Goal: Communication & Community: Answer question/provide support

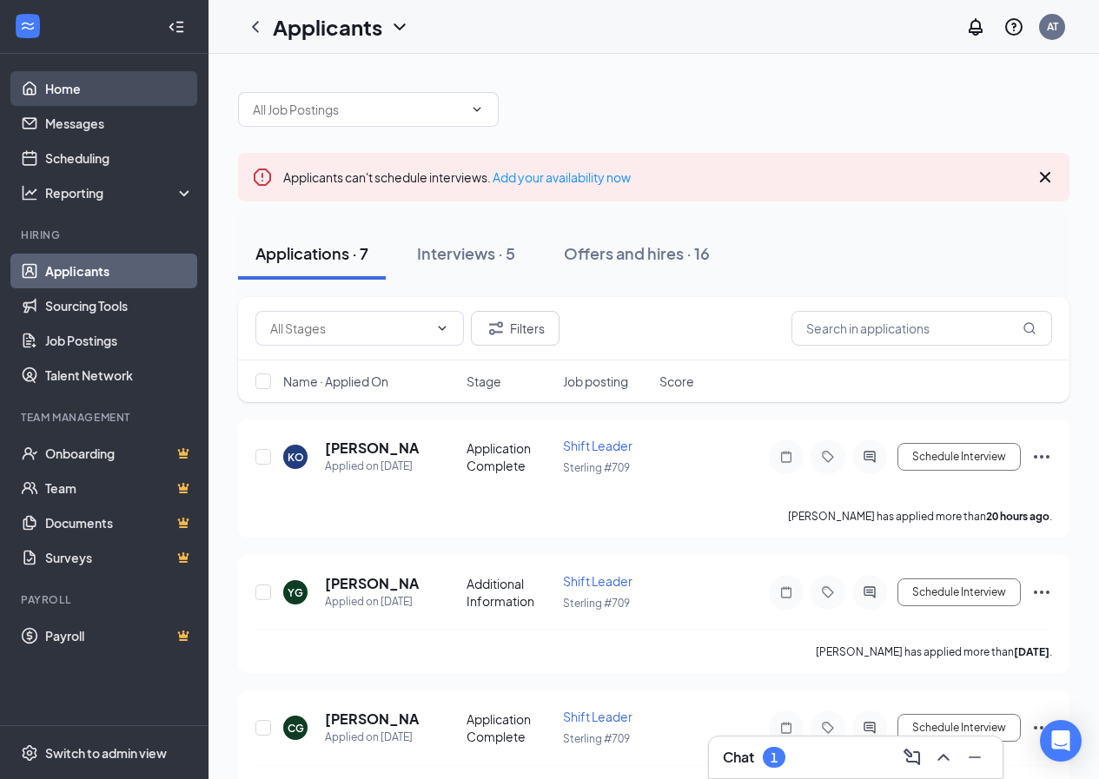
click at [89, 74] on link "Home" at bounding box center [119, 88] width 149 height 35
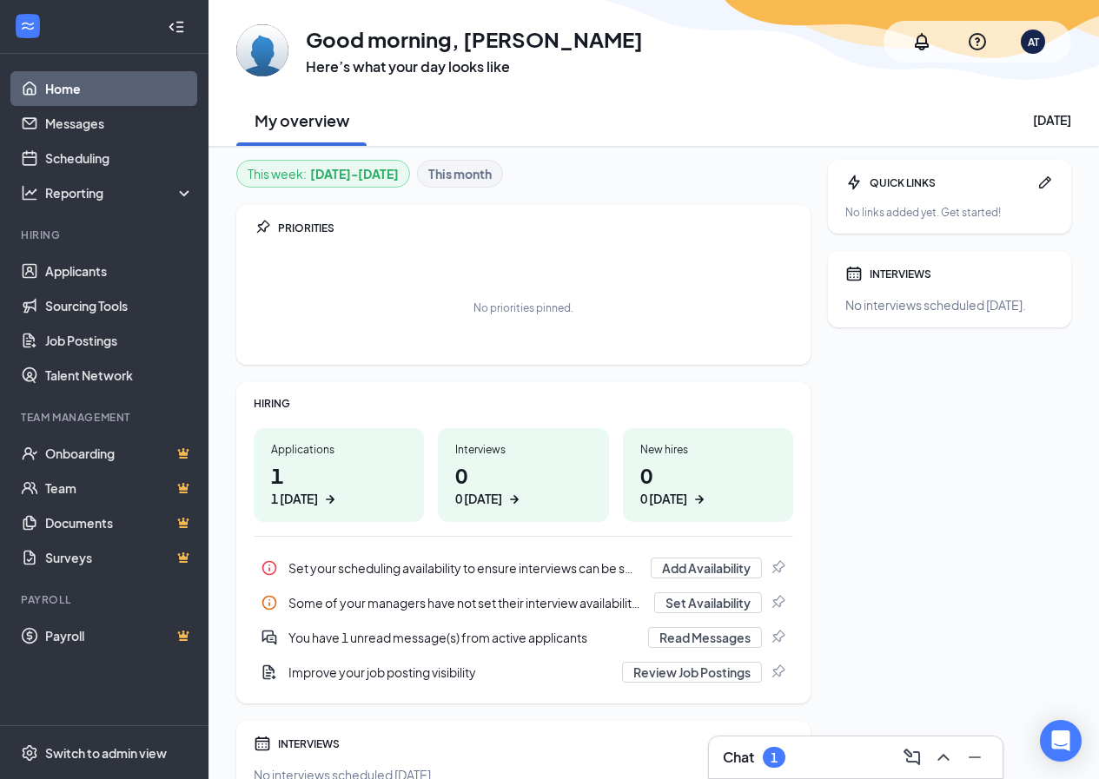
click at [276, 500] on div "1 today" at bounding box center [294, 499] width 47 height 18
click at [667, 632] on button "Read Messages" at bounding box center [705, 637] width 114 height 21
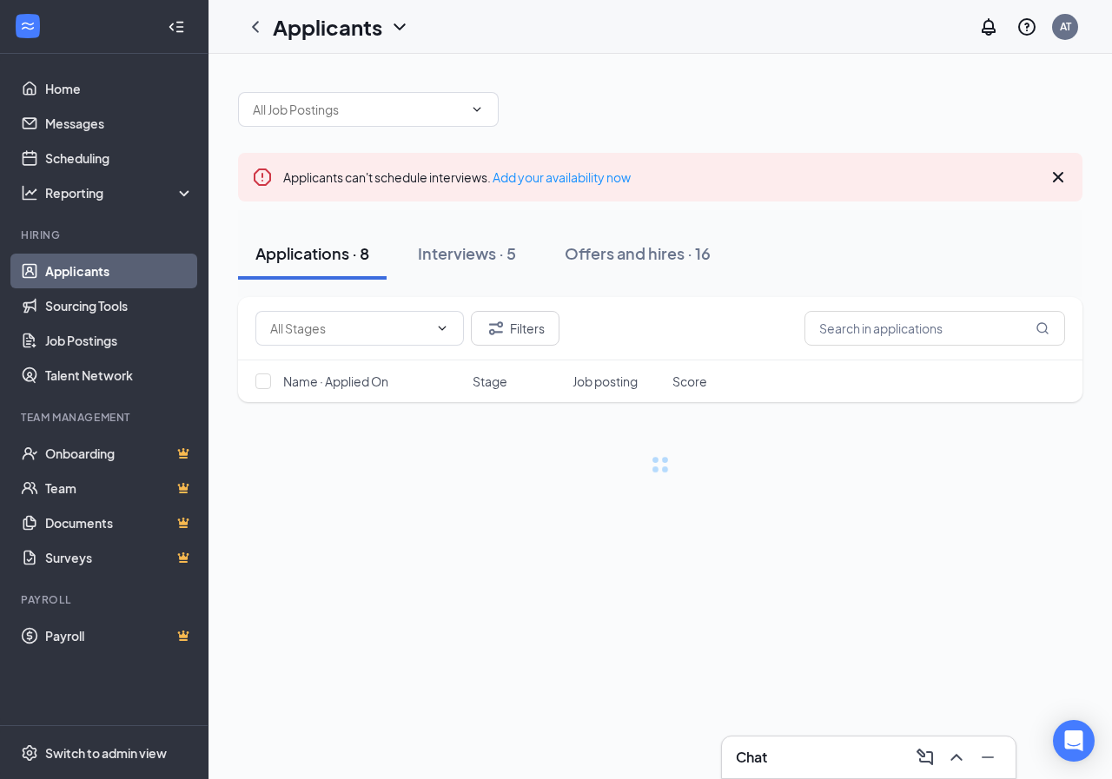
click at [798, 755] on div "Chat" at bounding box center [869, 758] width 266 height 28
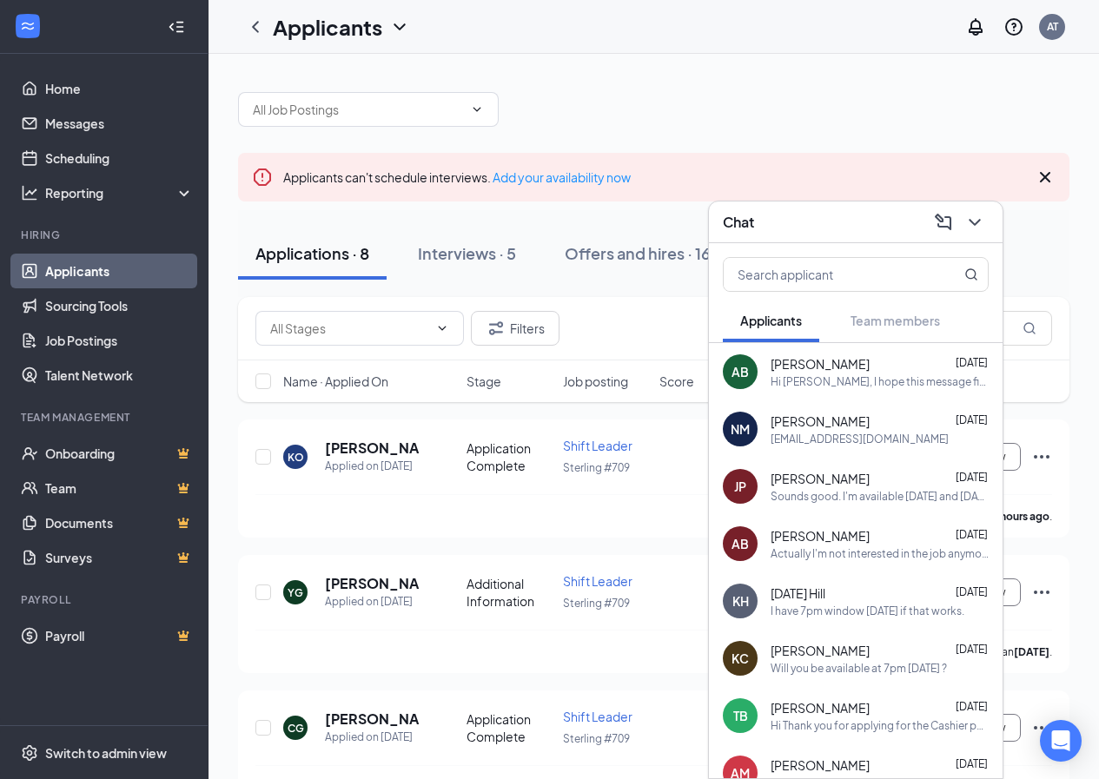
click at [864, 381] on div "Hi [PERSON_NAME], I hope this message finds you well! When is a good time for a…" at bounding box center [880, 381] width 218 height 15
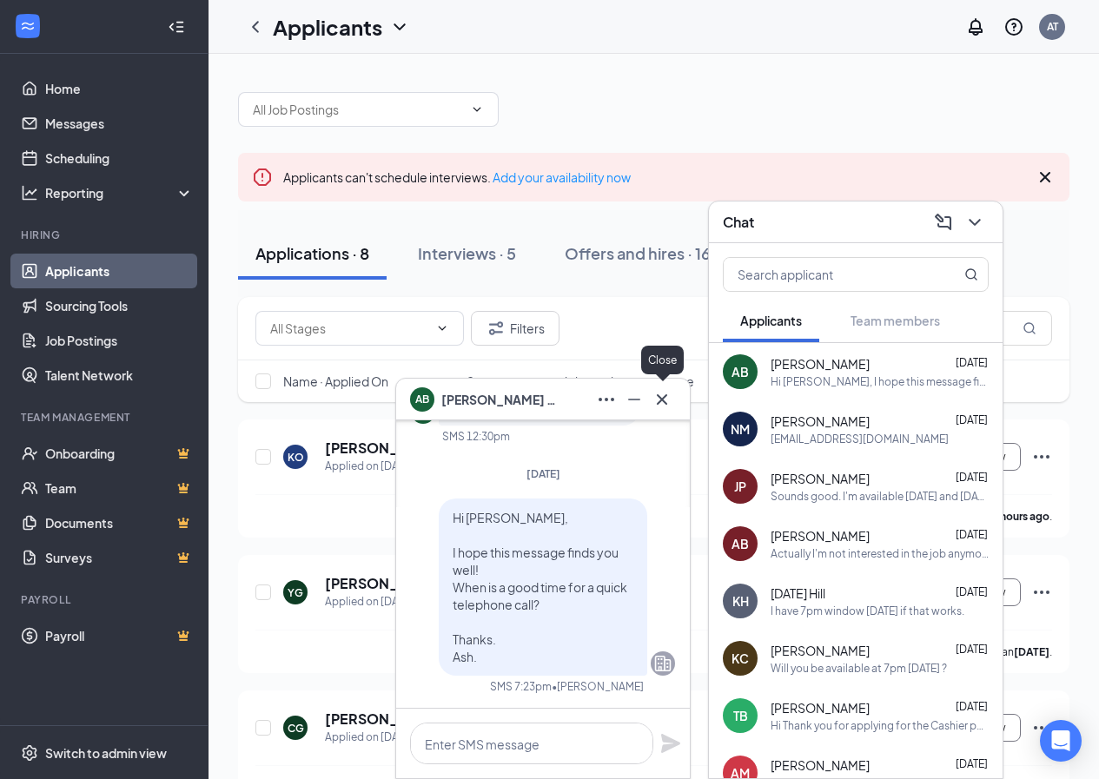
click at [658, 389] on icon "Cross" at bounding box center [662, 399] width 21 height 21
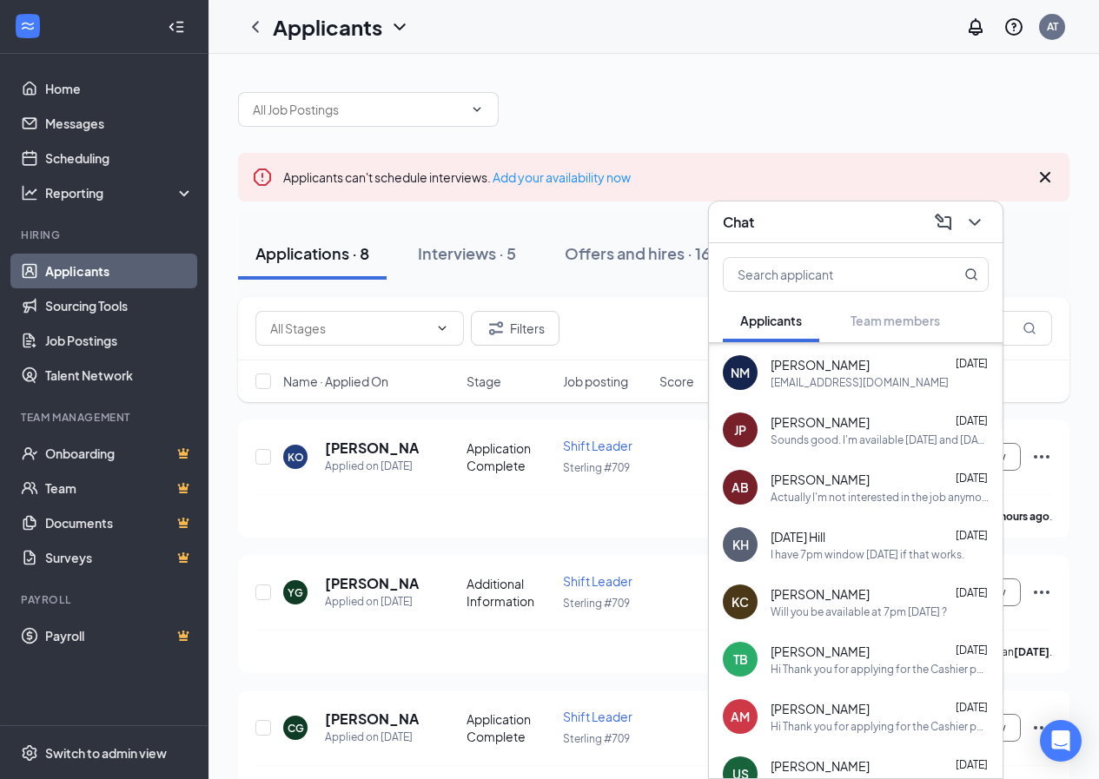
scroll to position [87, 0]
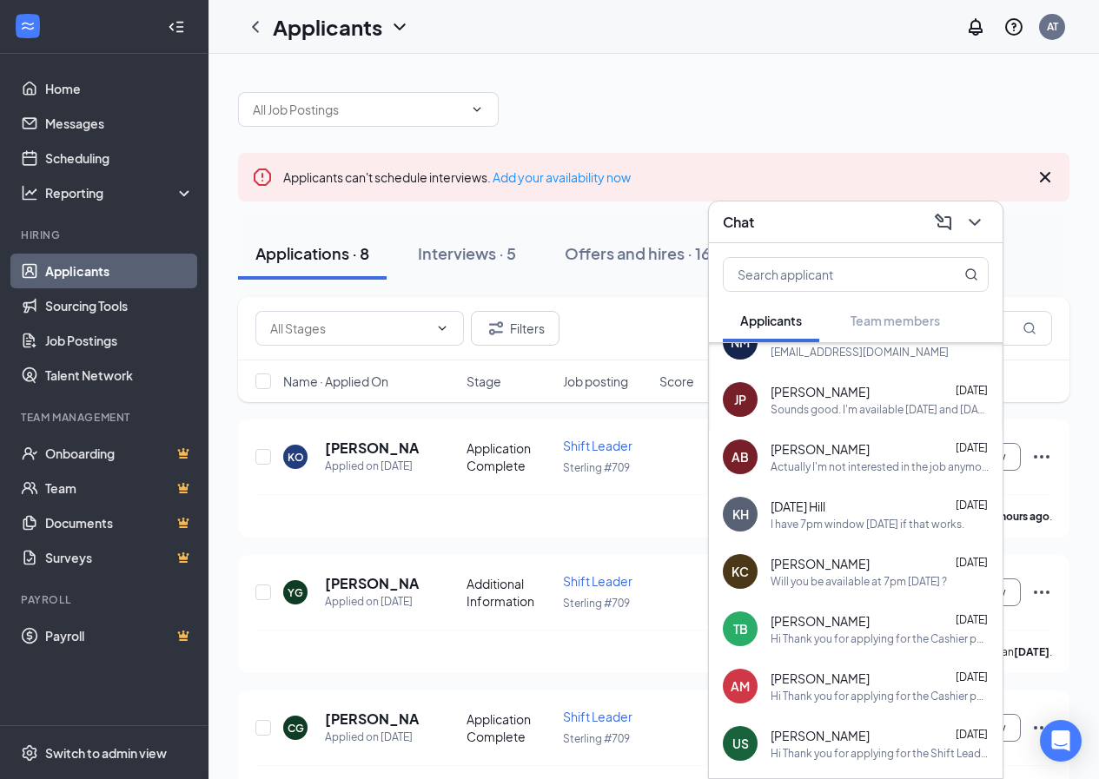
click at [889, 461] on div "Actually I'm not interested in the job anymore. Thank you" at bounding box center [880, 467] width 218 height 15
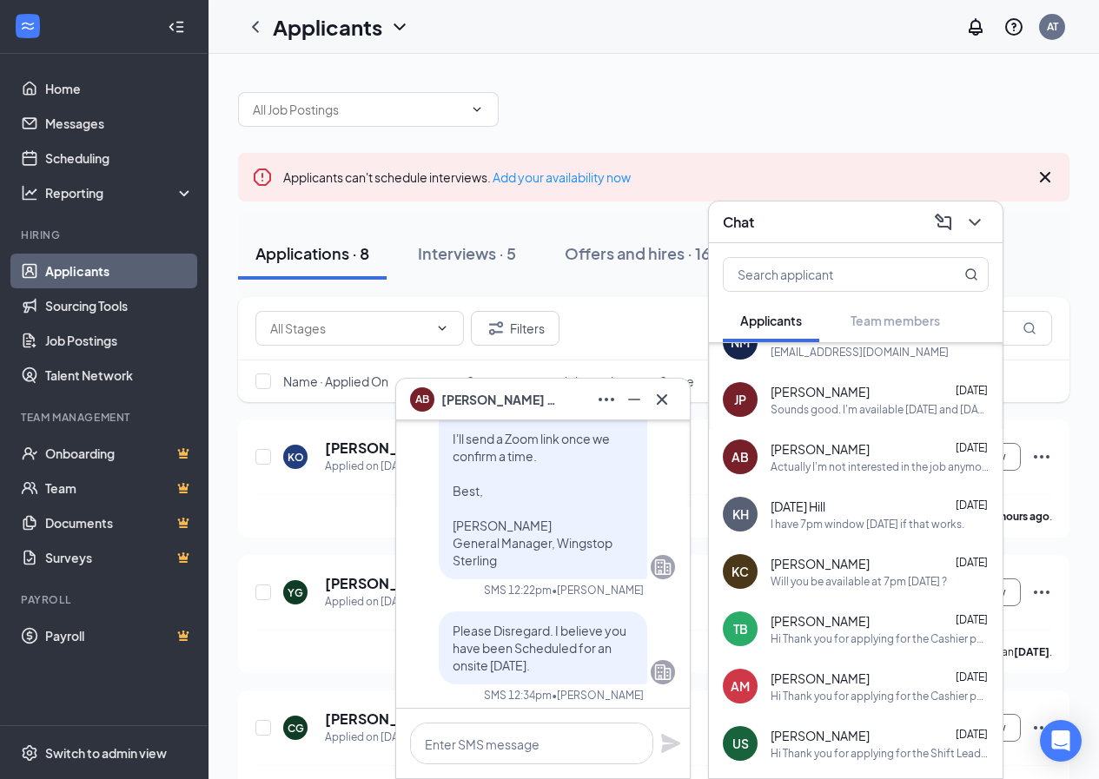
scroll to position [-87, 0]
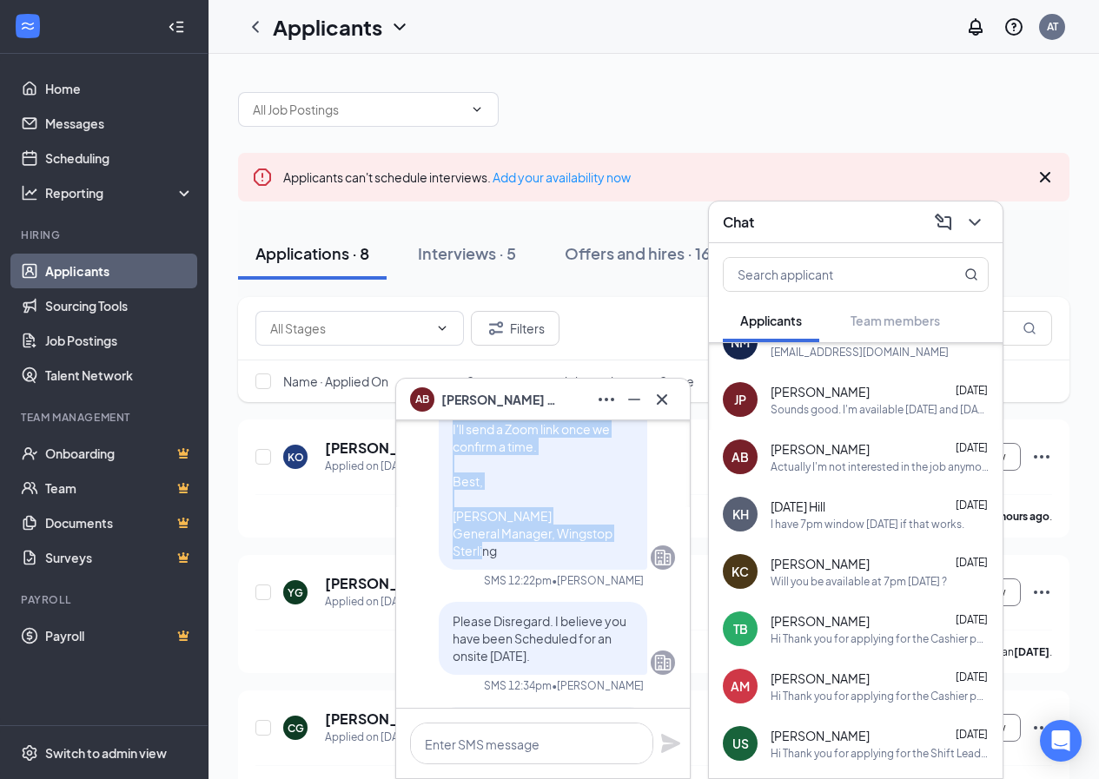
drag, startPoint x: 440, startPoint y: 500, endPoint x: 518, endPoint y: 558, distance: 97.0
click at [518, 558] on p "Hi Thank you for applying for the Cashier position at Wingstop Sterling. I'd li…" at bounding box center [543, 394] width 181 height 330
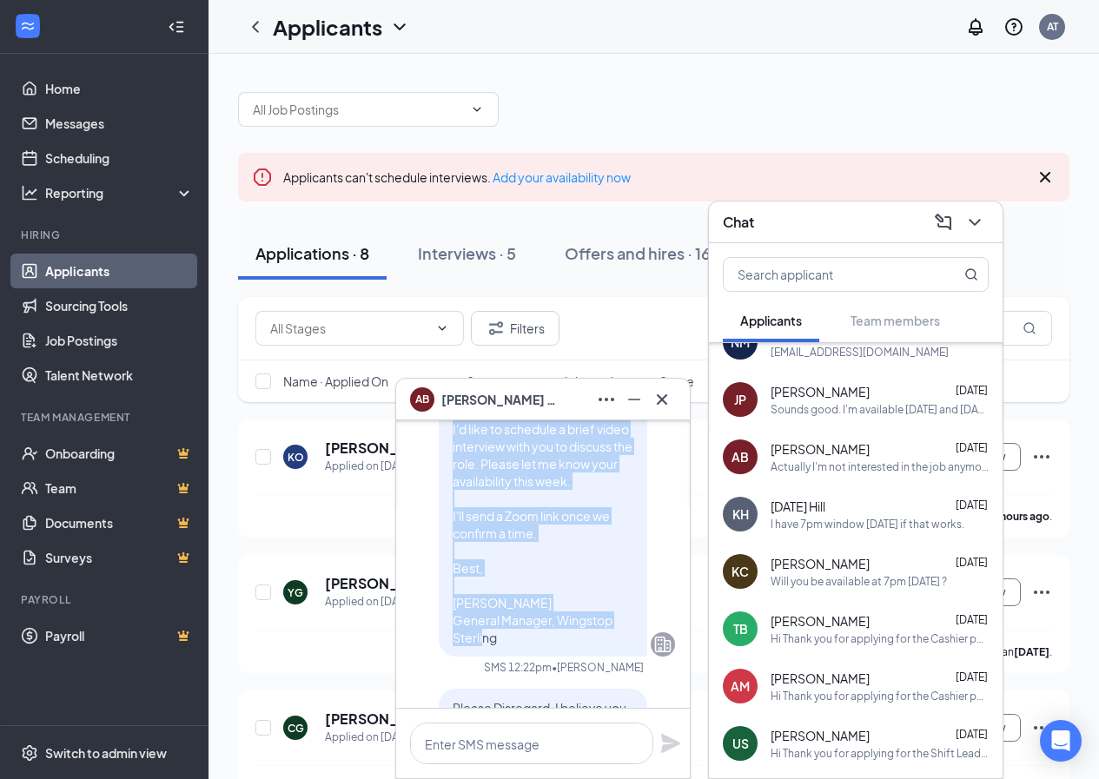
copy span "Hi Thank you for applying for the Cashier position at Wingstop Sterling. I'd li…"
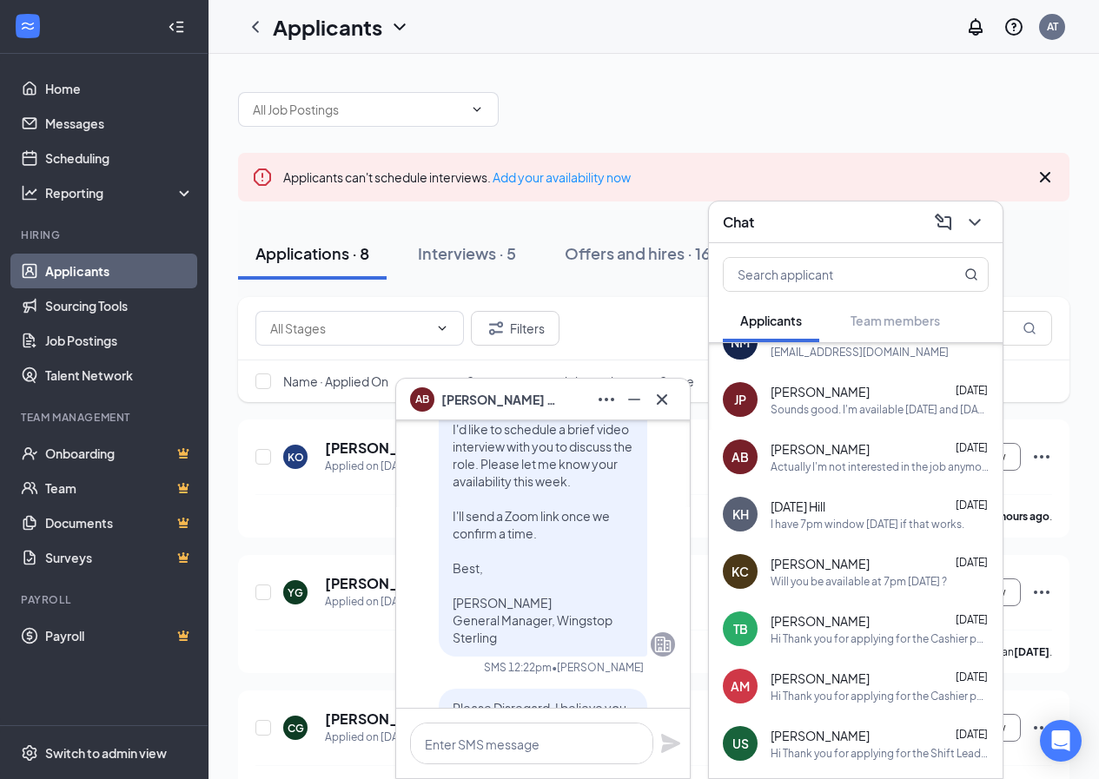
click at [665, 389] on icon "Cross" at bounding box center [662, 399] width 21 height 21
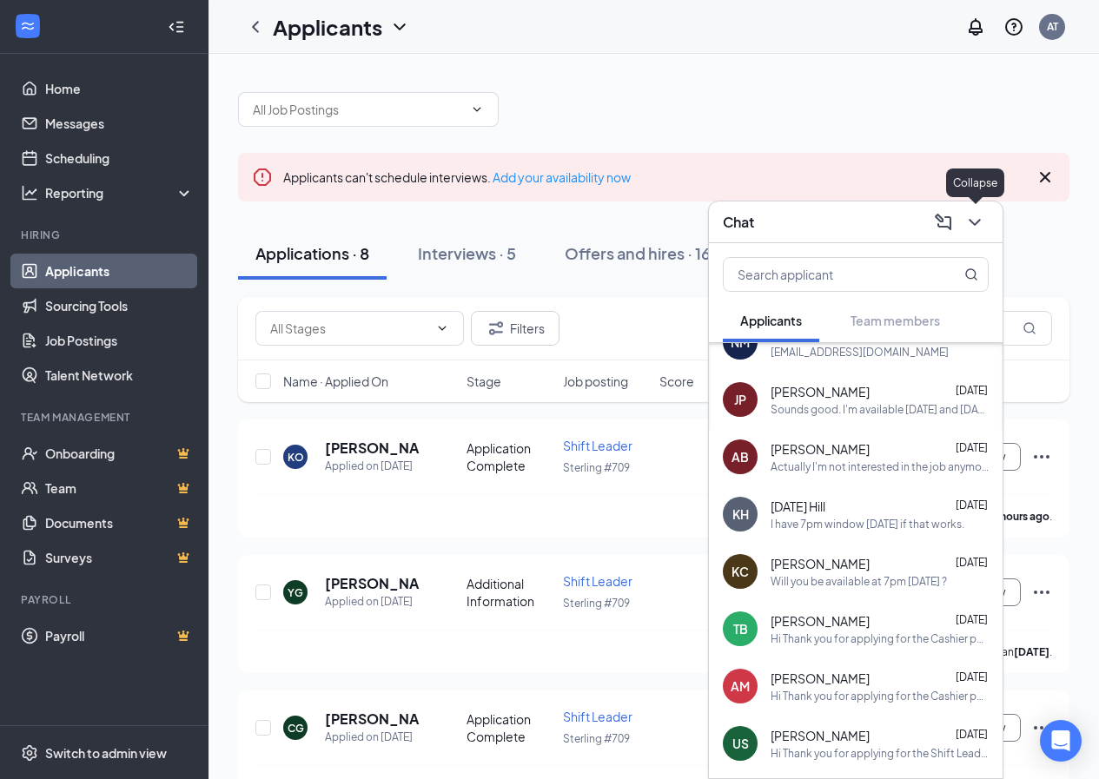
click at [977, 218] on icon "ChevronDown" at bounding box center [974, 222] width 21 height 21
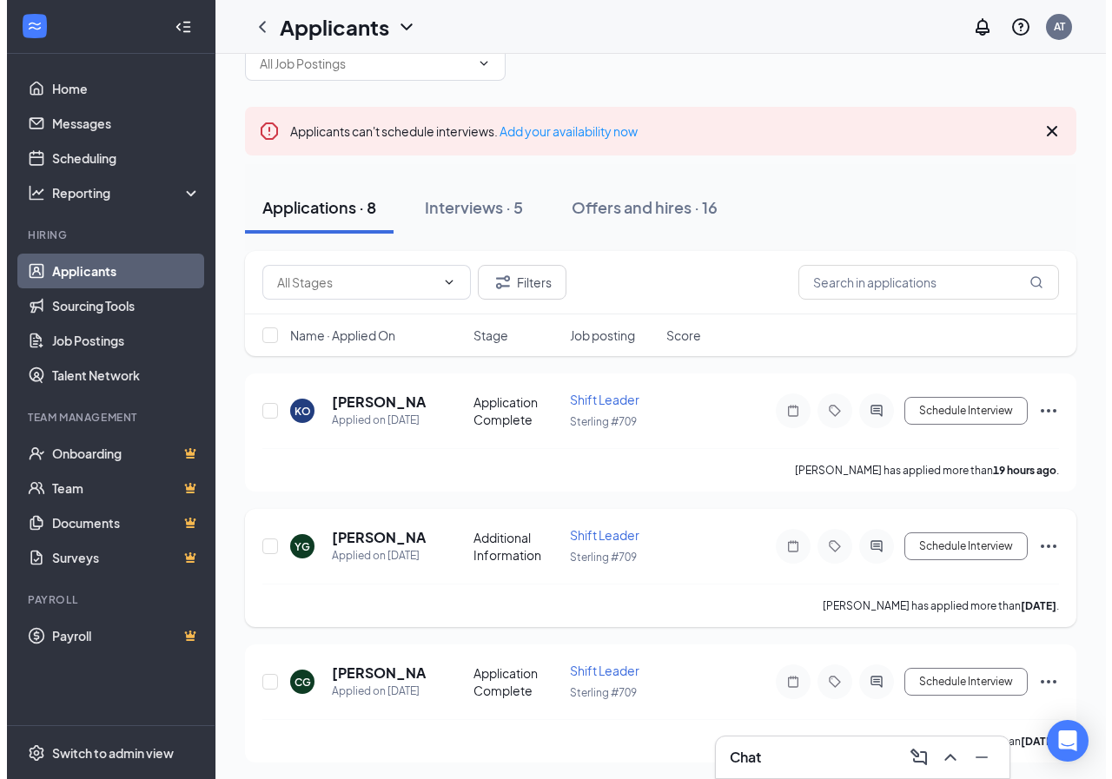
scroll to position [87, 0]
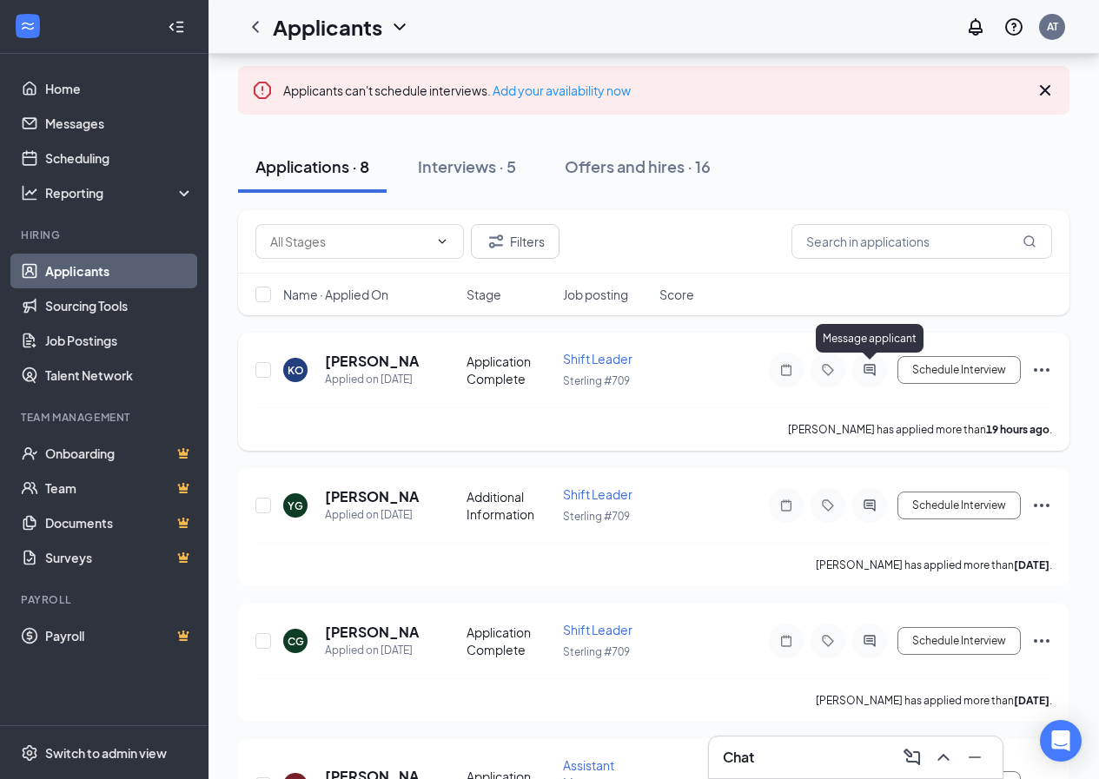
click at [874, 363] on icon "ActiveChat" at bounding box center [869, 370] width 21 height 14
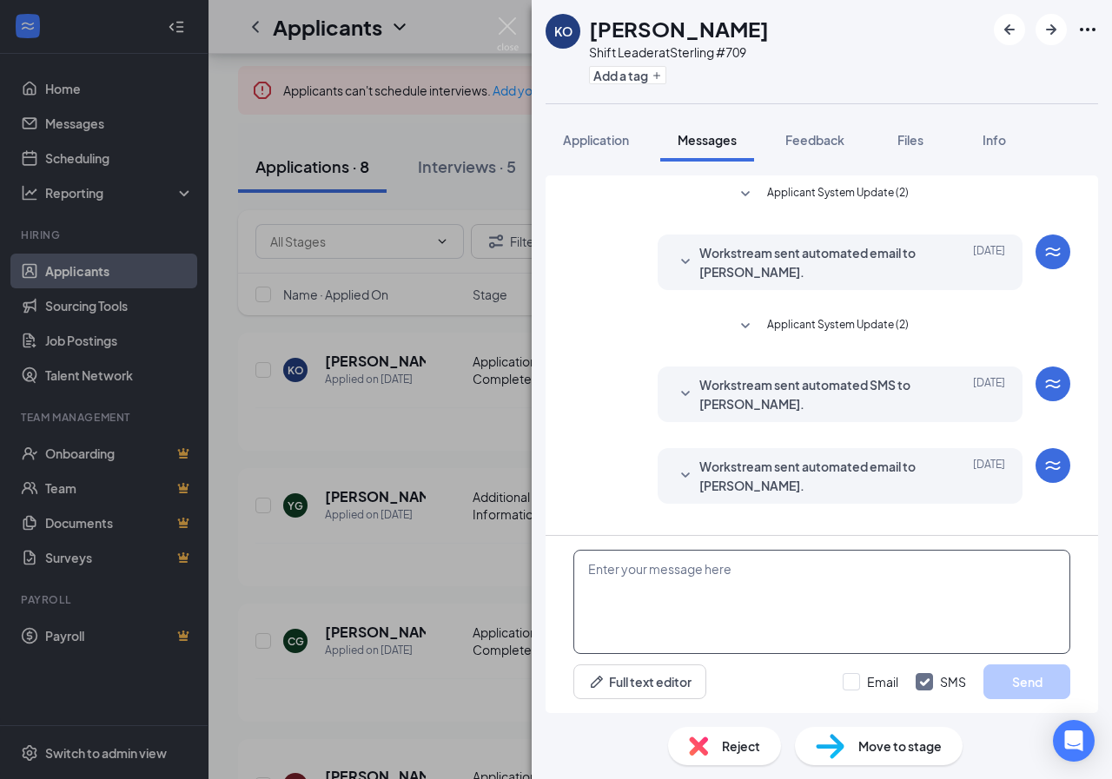
click at [687, 572] on textarea at bounding box center [821, 602] width 497 height 104
click at [848, 678] on input "Email" at bounding box center [871, 681] width 56 height 17
checkbox input "true"
click at [716, 593] on textarea at bounding box center [821, 602] width 497 height 104
paste textarea "Hi Thank you for applying for the Cashier position at Wingstop Sterling. I'd li…"
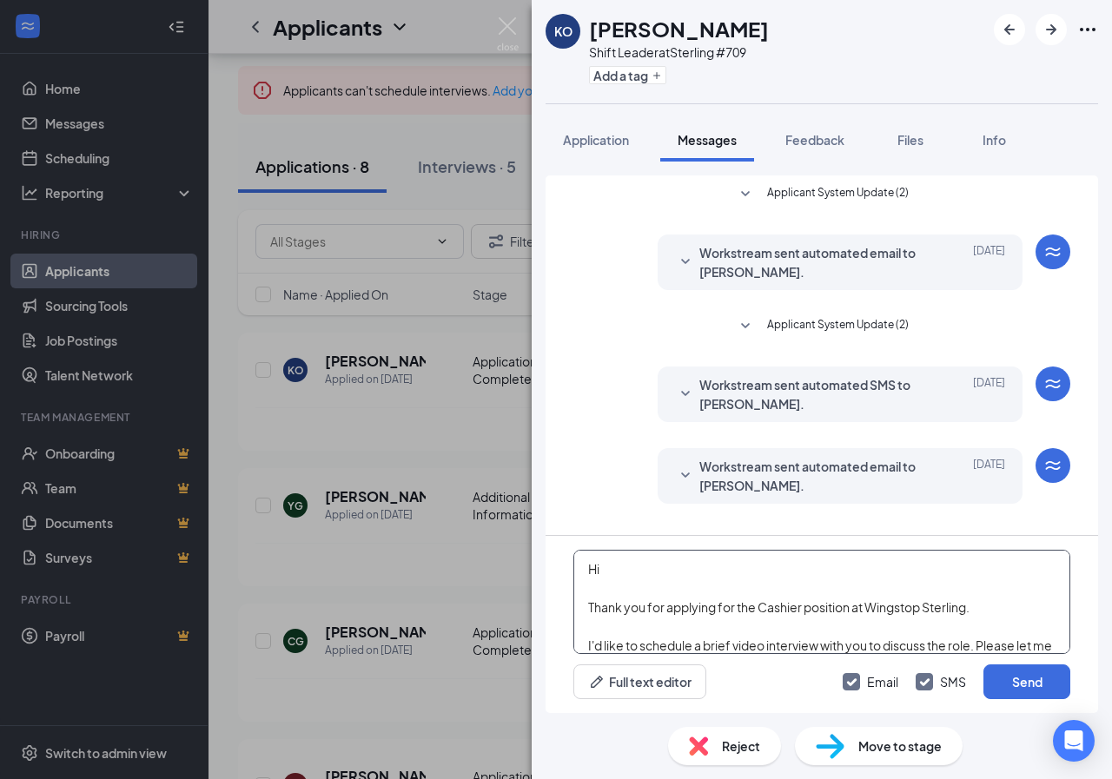
drag, startPoint x: 759, startPoint y: 607, endPoint x: 801, endPoint y: 607, distance: 41.7
click at [801, 607] on textarea "Hi Thank you for applying for the Cashier position at Wingstop Sterling. I'd li…" at bounding box center [821, 602] width 497 height 104
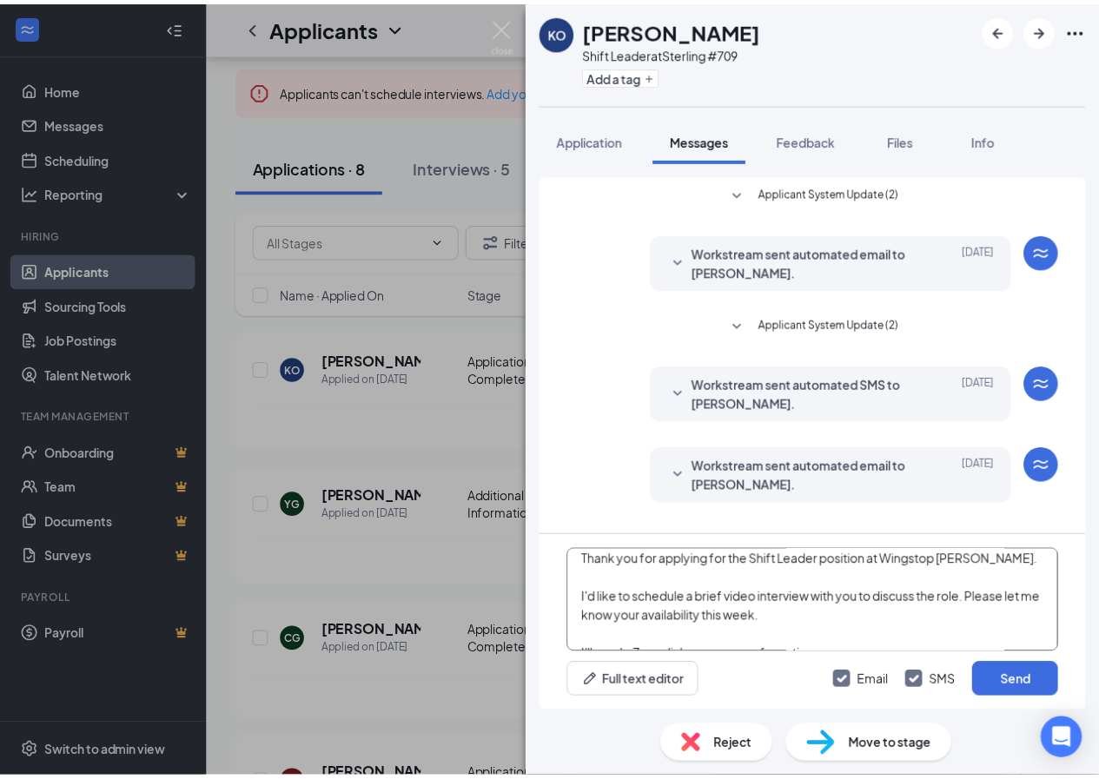
scroll to position [87, 0]
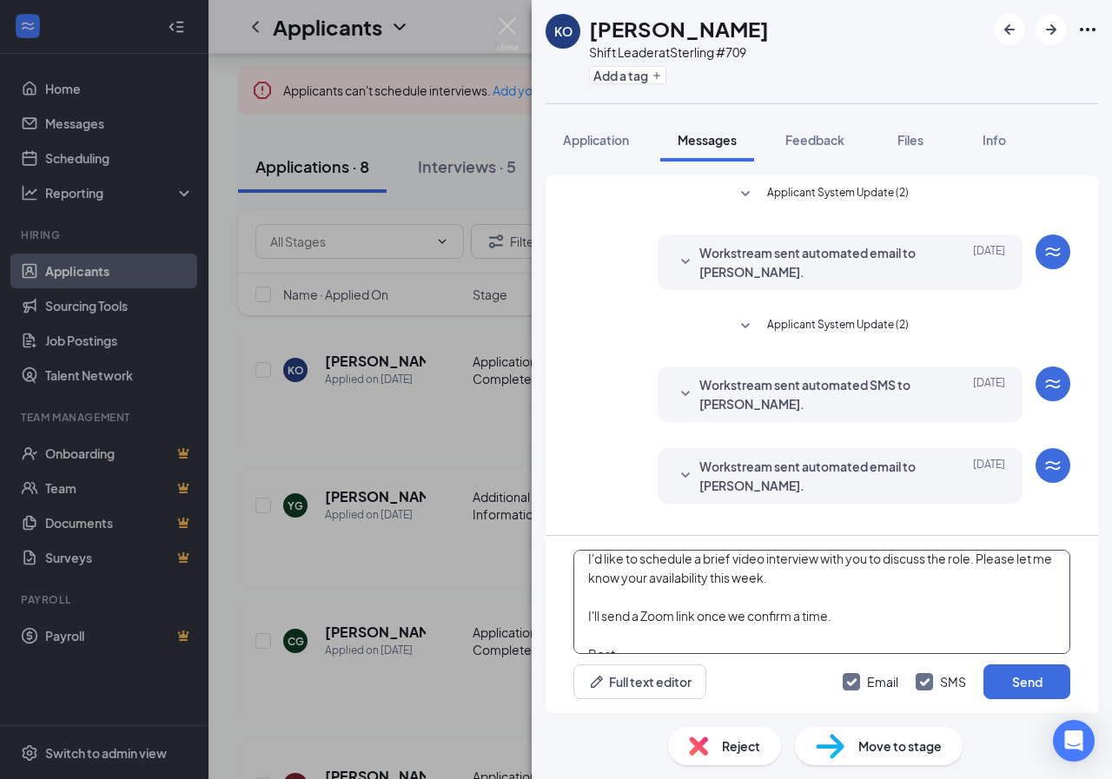
type textarea "Hi Thank you for applying for the Shift Leader position at Wingstop [PERSON_NAM…"
drag, startPoint x: 460, startPoint y: 608, endPoint x: 772, endPoint y: 533, distance: 321.6
click at [460, 608] on div "KO [PERSON_NAME] Shift Leader at Sterling #709 Add a tag Application Messages F…" at bounding box center [556, 389] width 1112 height 779
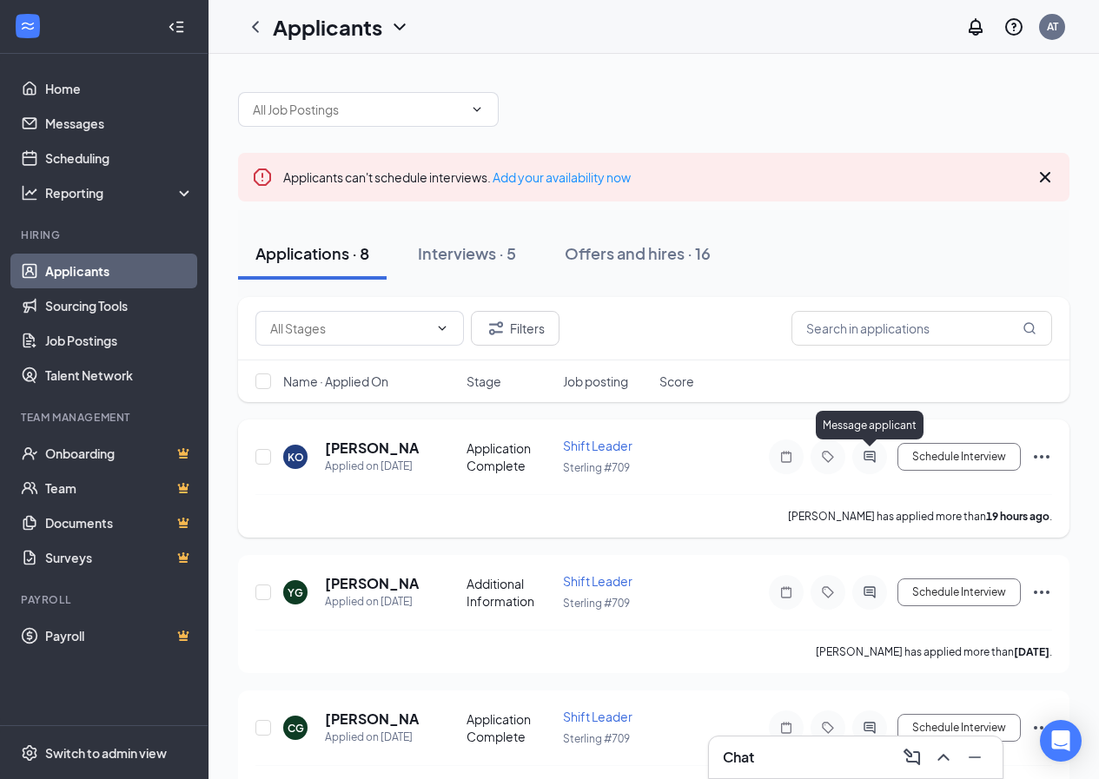
click at [871, 451] on icon "ActiveChat" at bounding box center [869, 457] width 21 height 14
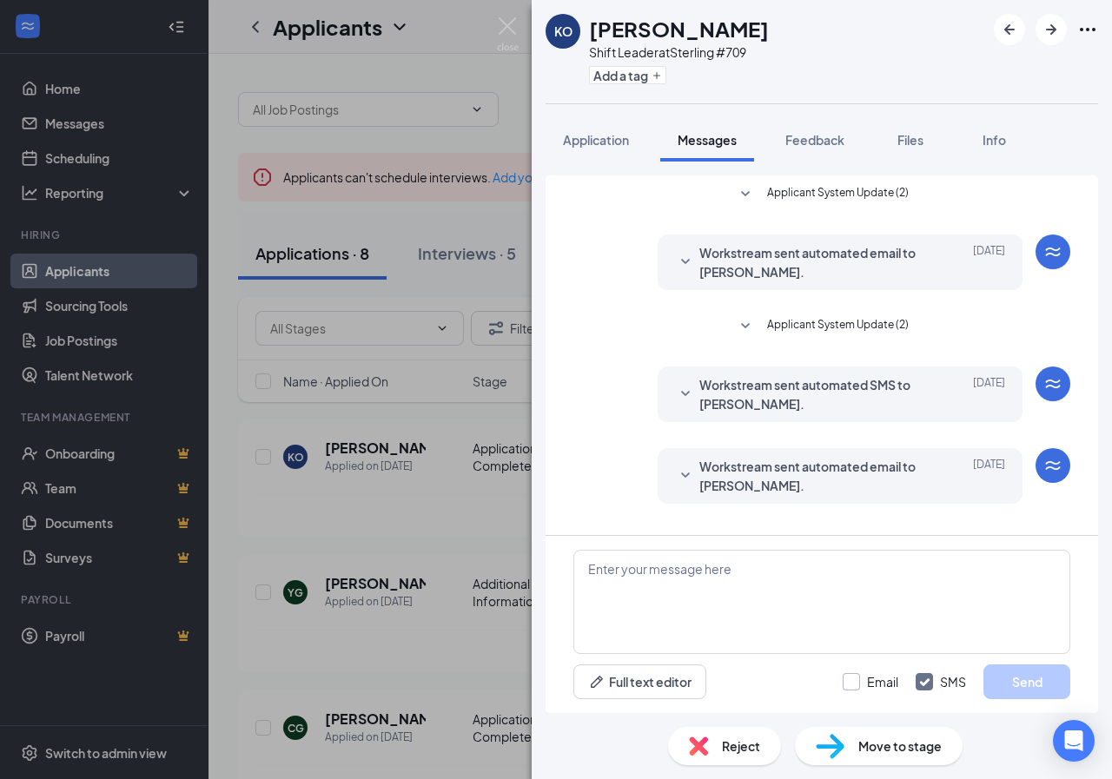
click at [846, 685] on input "Email" at bounding box center [871, 681] width 56 height 17
checkbox input "true"
click at [841, 560] on textarea at bounding box center [821, 602] width 497 height 104
paste textarea "Hi Thank you for applying for the Shift Leader position at Wingstop [PERSON_NAM…"
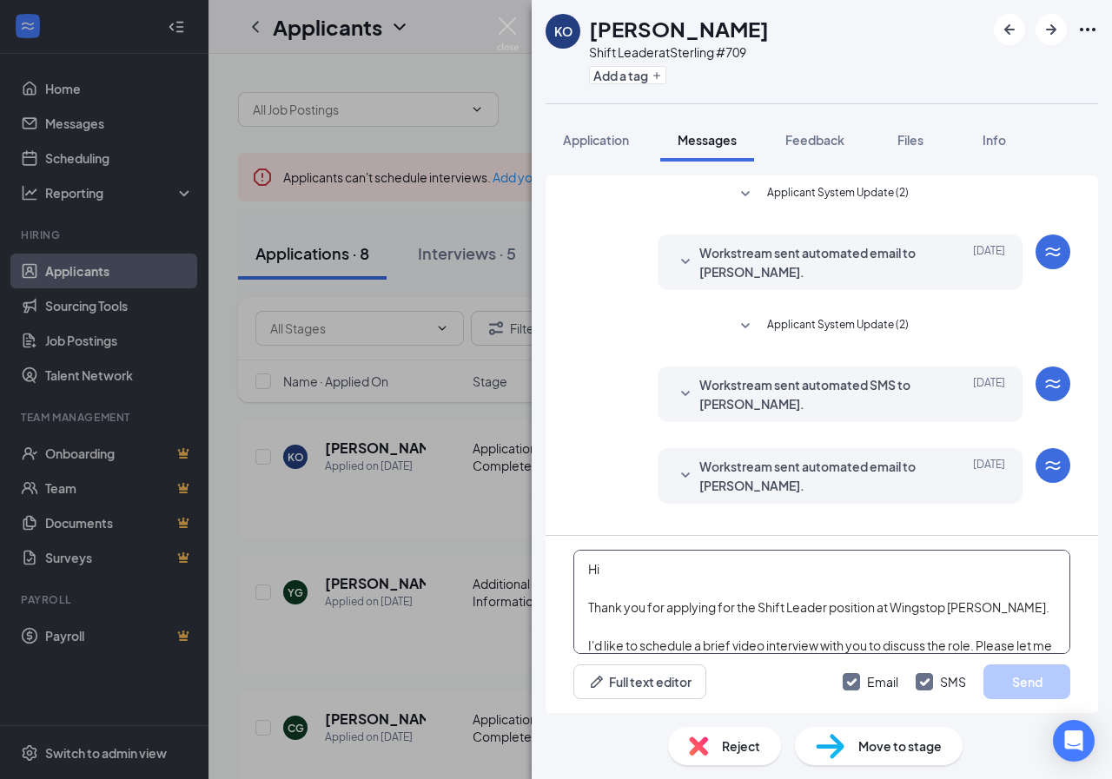
scroll to position [153, 0]
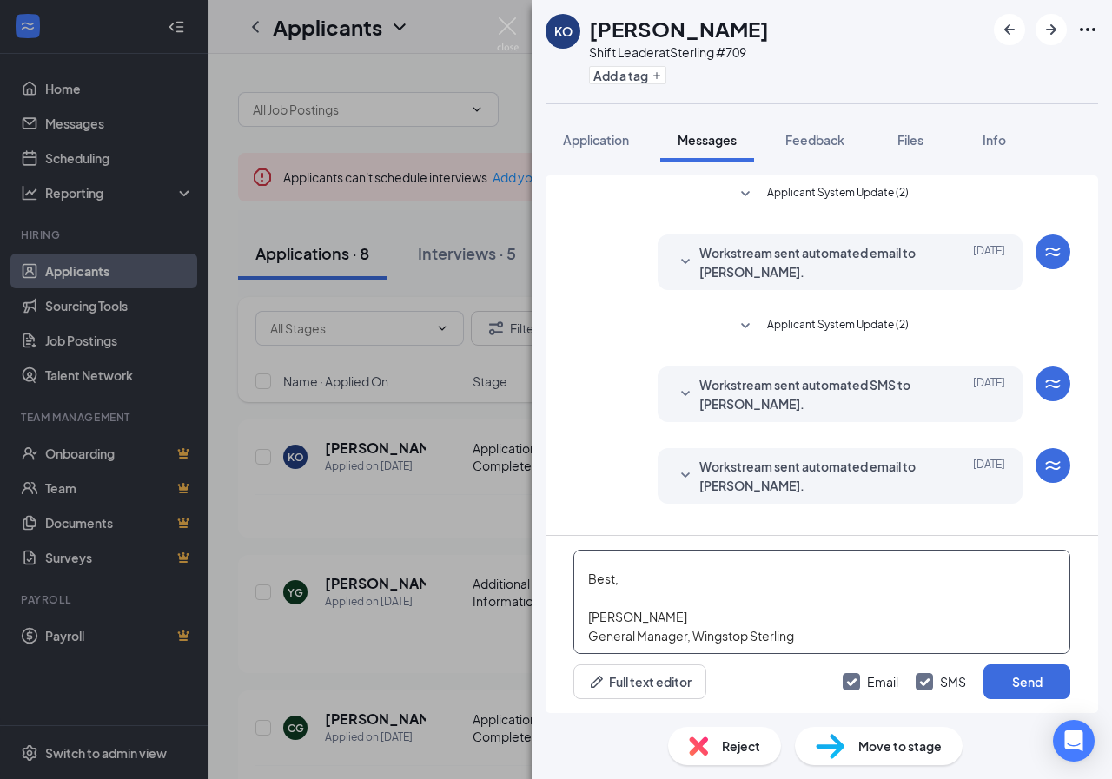
scroll to position [163, 0]
type textarea "Hi Thank you for applying for the Shift Leader position at Wingstop [PERSON_NAM…"
click at [1043, 686] on button "Send" at bounding box center [1027, 682] width 87 height 35
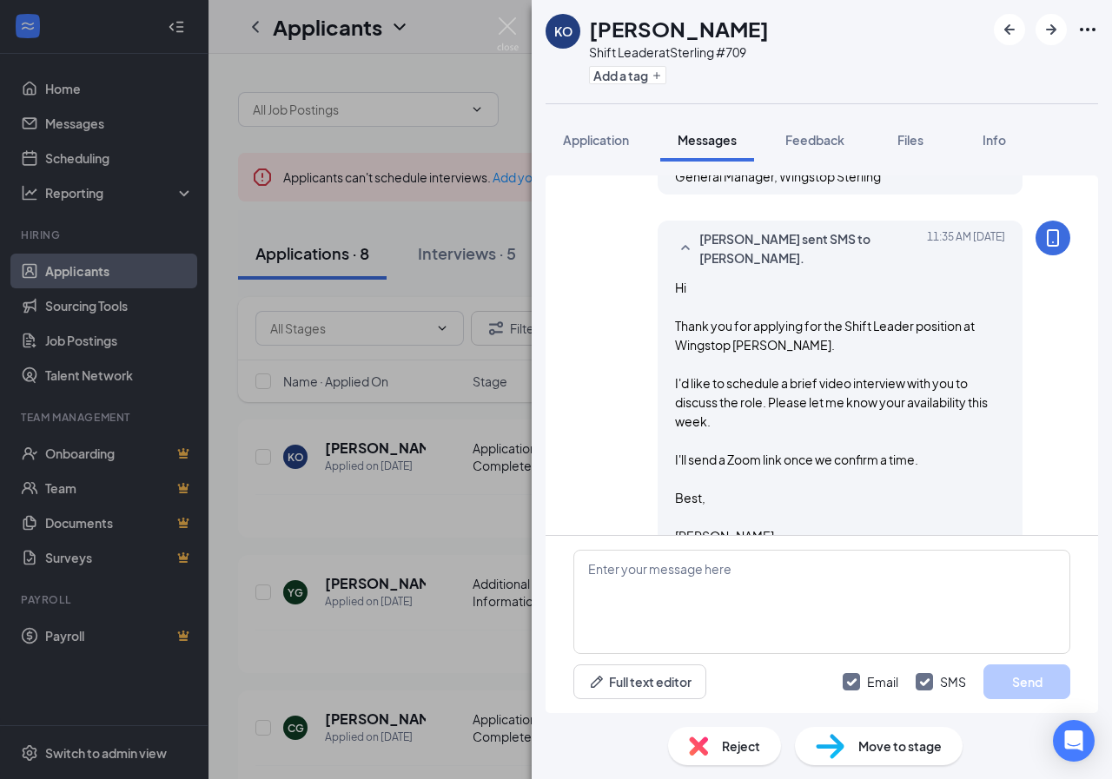
scroll to position [709, 0]
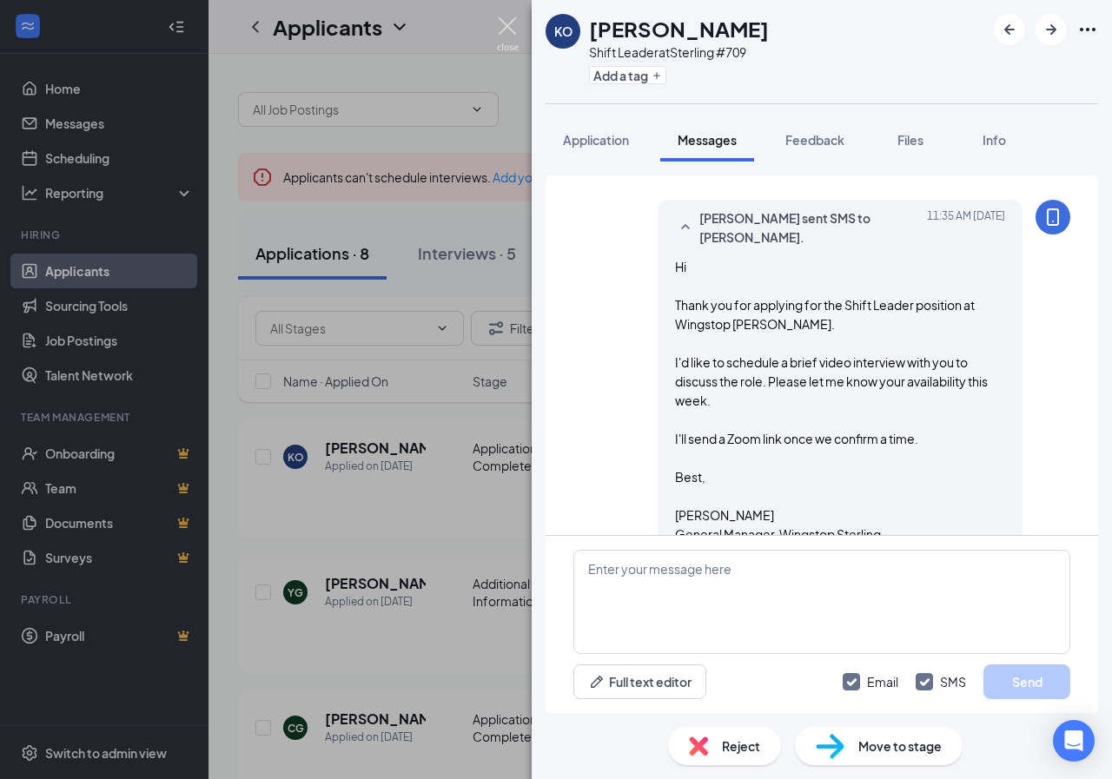
click at [515, 23] on img at bounding box center [508, 34] width 22 height 34
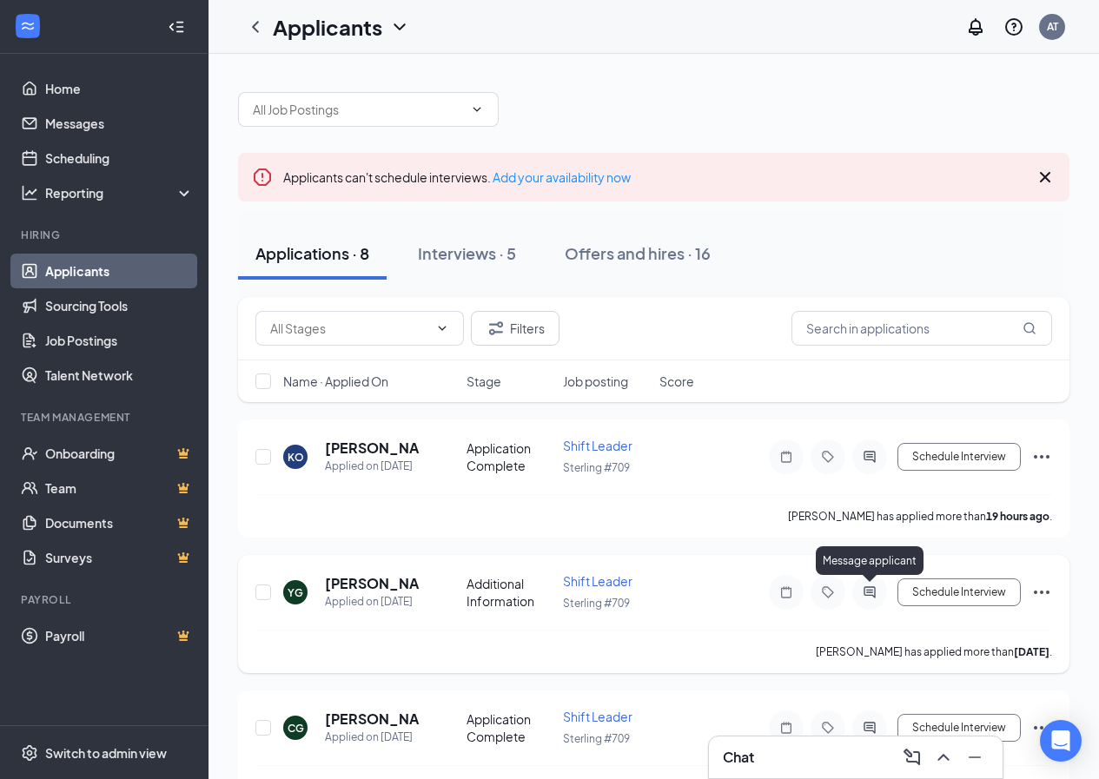
click at [877, 590] on icon "ActiveChat" at bounding box center [869, 593] width 21 height 14
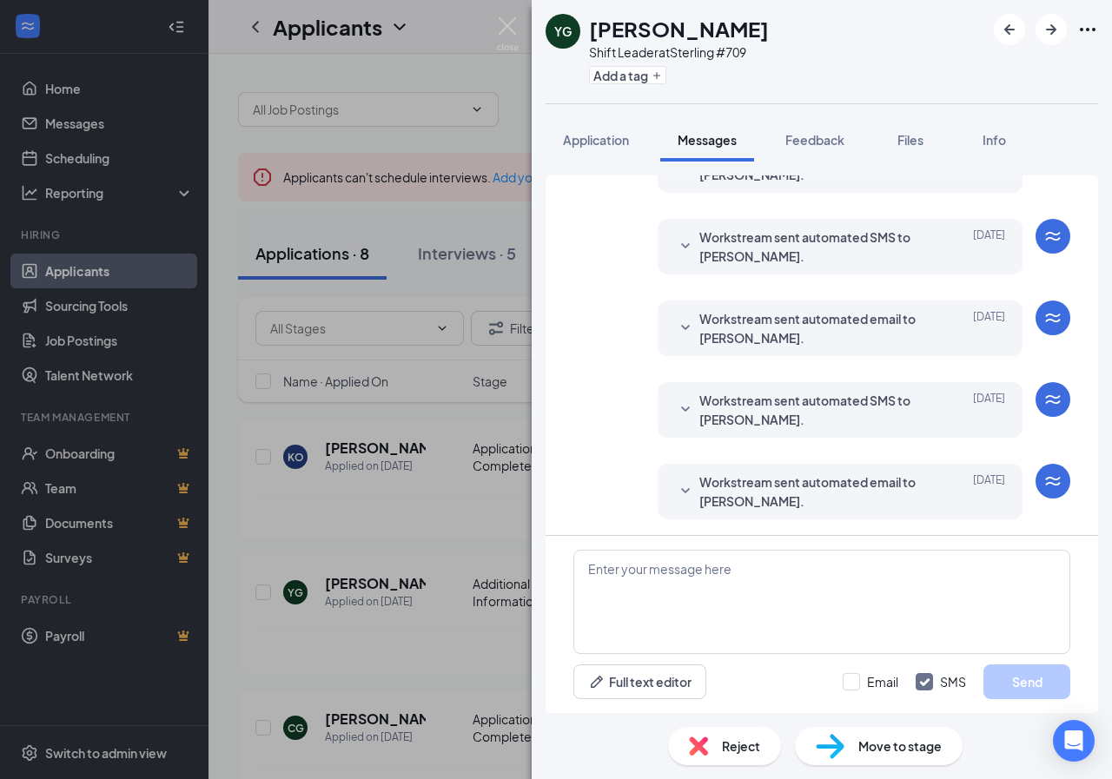
scroll to position [231, 0]
click at [876, 688] on input "Email" at bounding box center [871, 681] width 56 height 17
checkbox input "true"
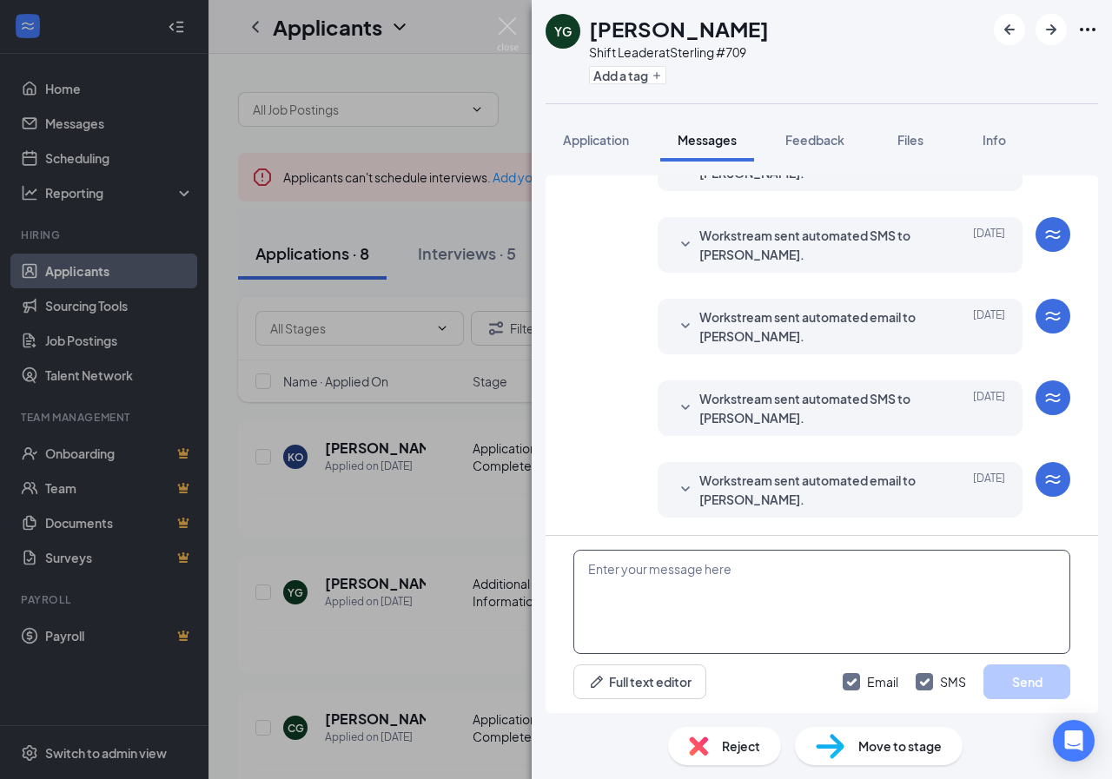
click at [809, 558] on textarea at bounding box center [821, 602] width 497 height 104
paste textarea "Hi Thank you for applying for the Shift Leader position at Wingstop [PERSON_NAM…"
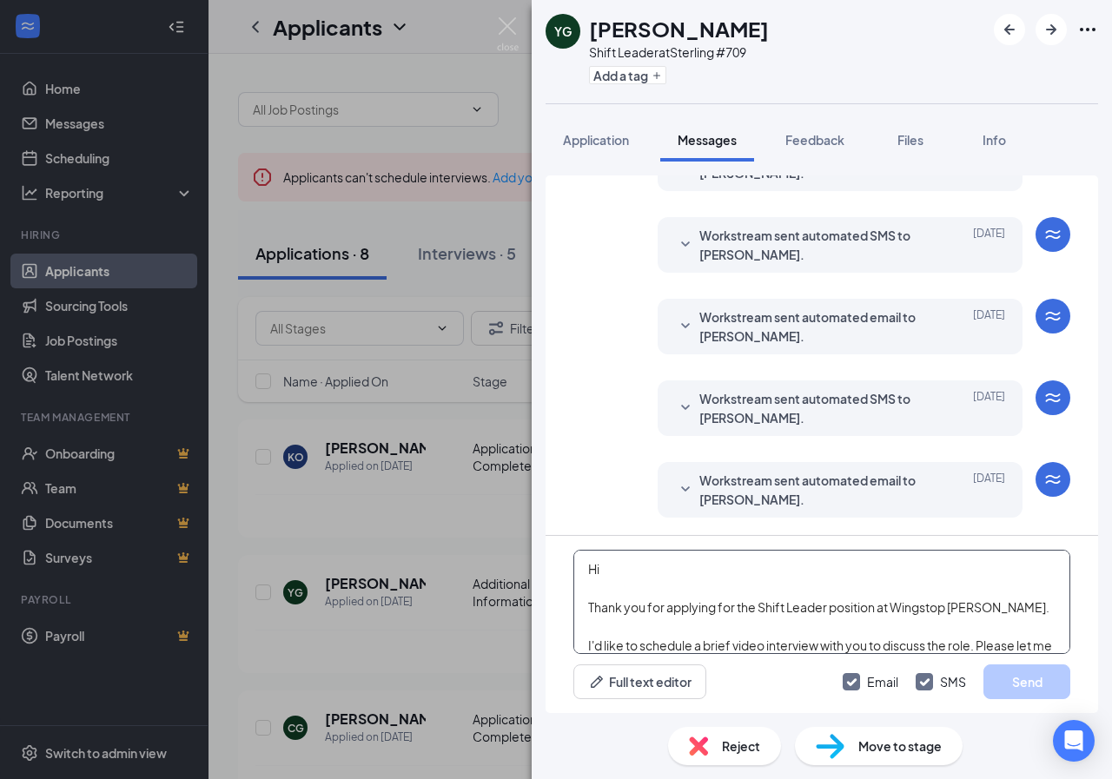
scroll to position [153, 0]
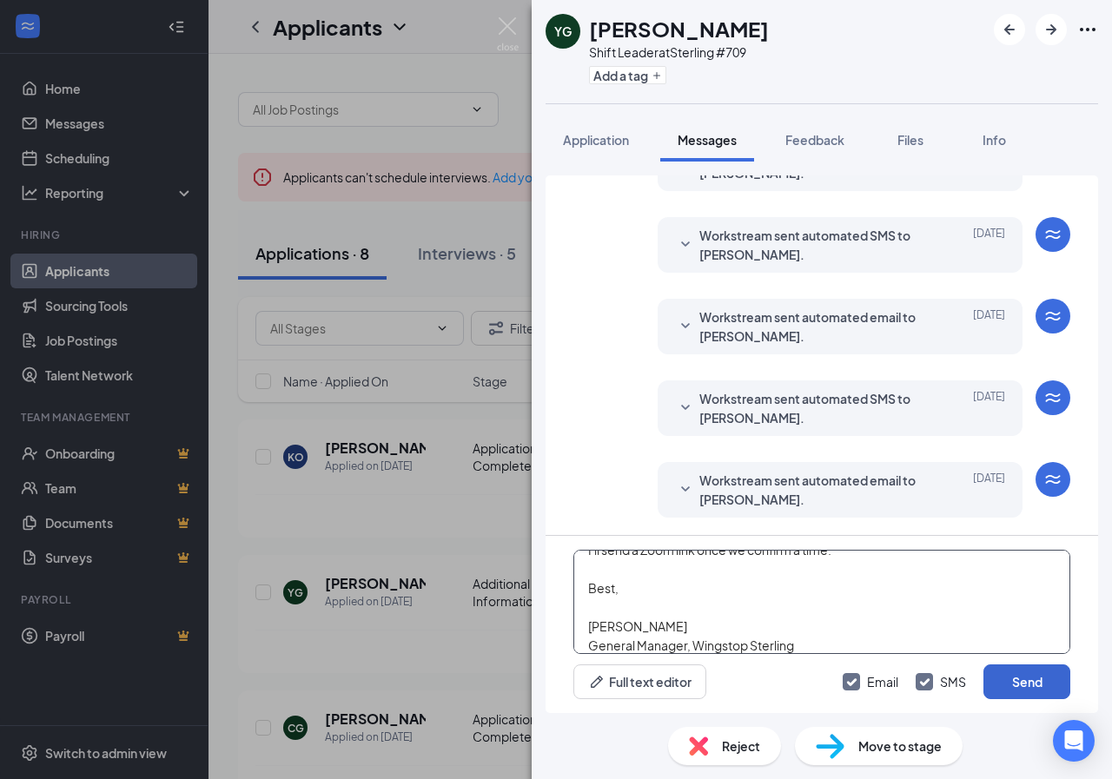
type textarea "Hi Thank you for applying for the Shift Leader position at Wingstop [PERSON_NAM…"
click at [1029, 686] on button "Send" at bounding box center [1027, 682] width 87 height 35
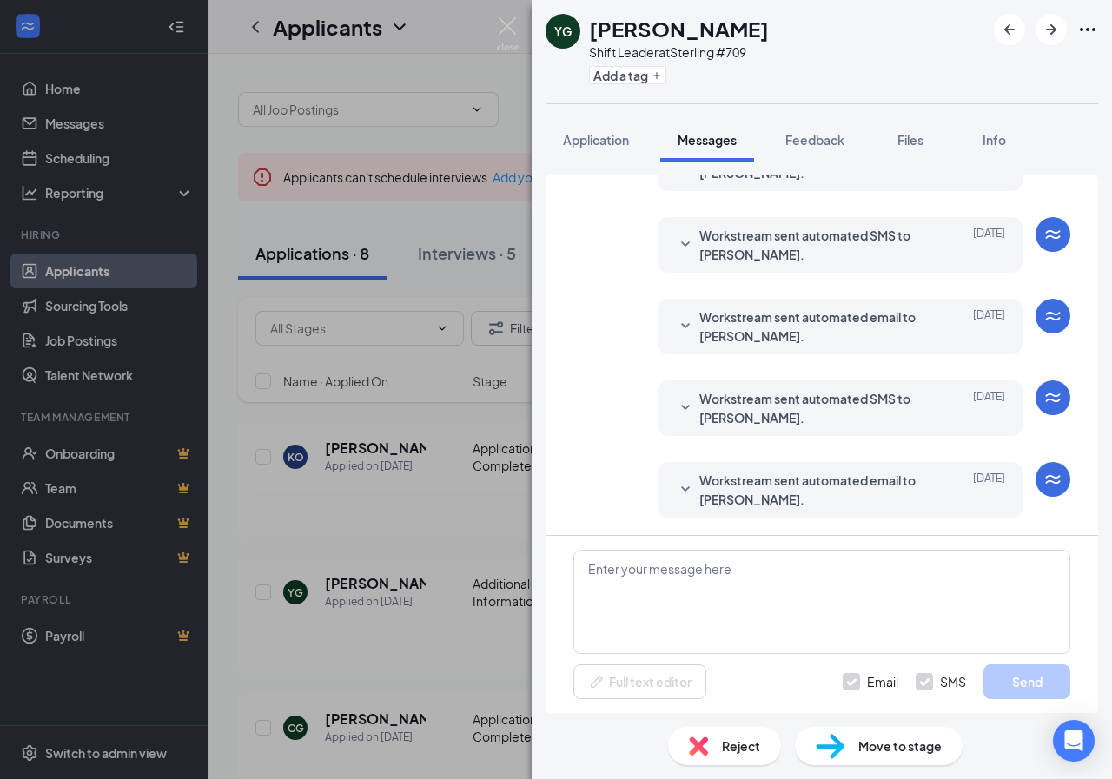
scroll to position [0, 0]
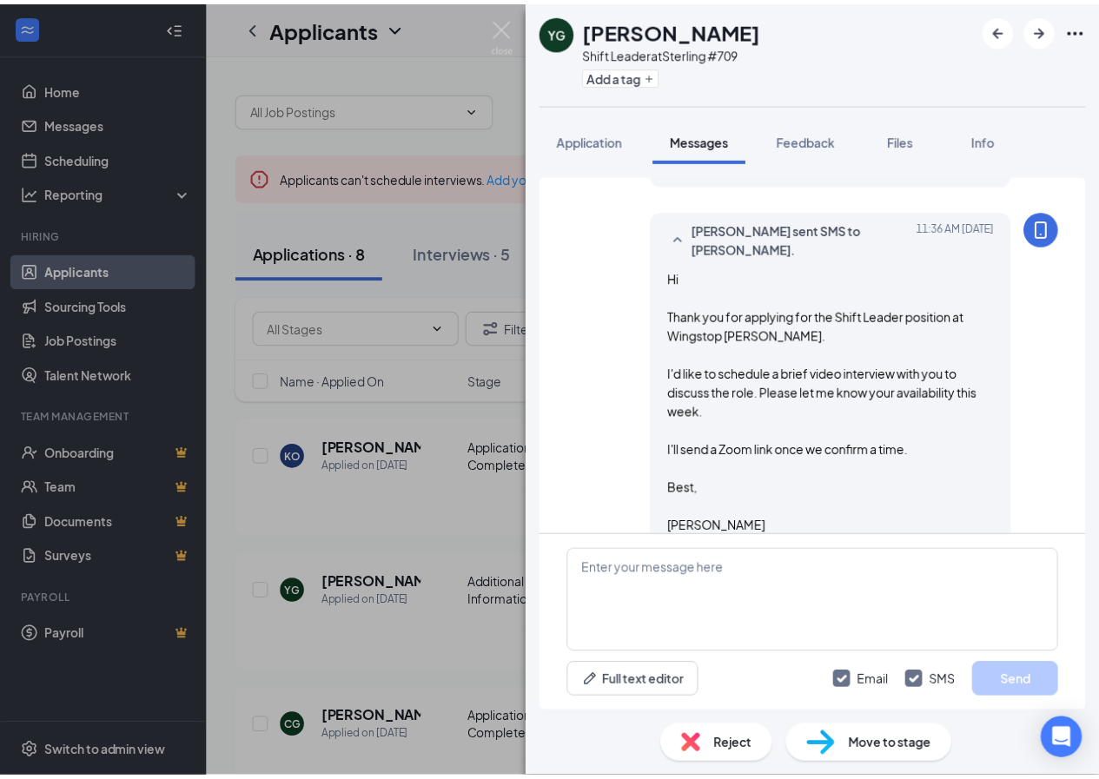
scroll to position [954, 0]
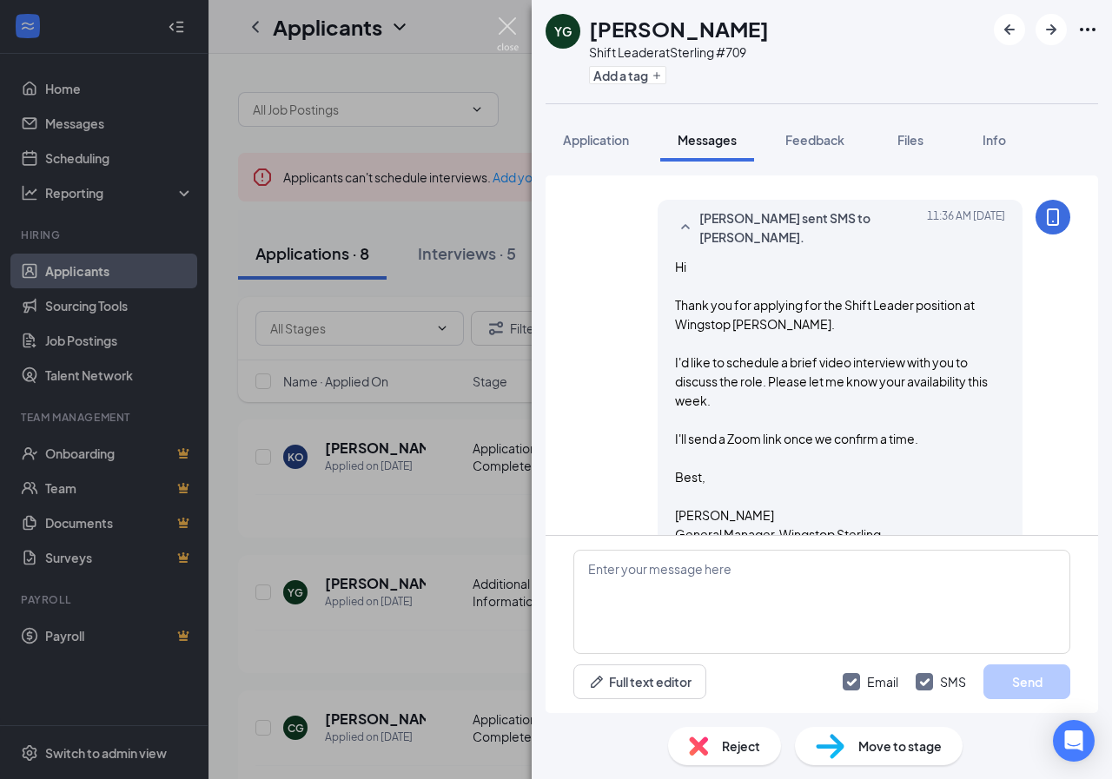
click at [505, 23] on img at bounding box center [508, 34] width 22 height 34
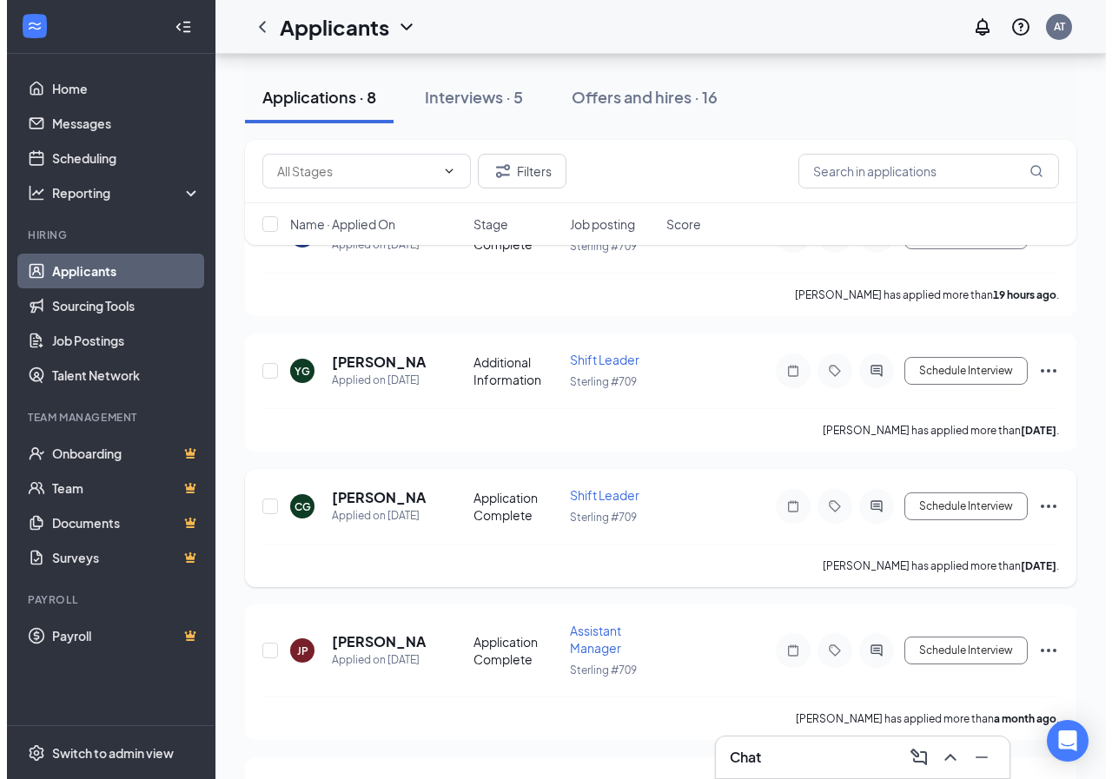
scroll to position [261, 0]
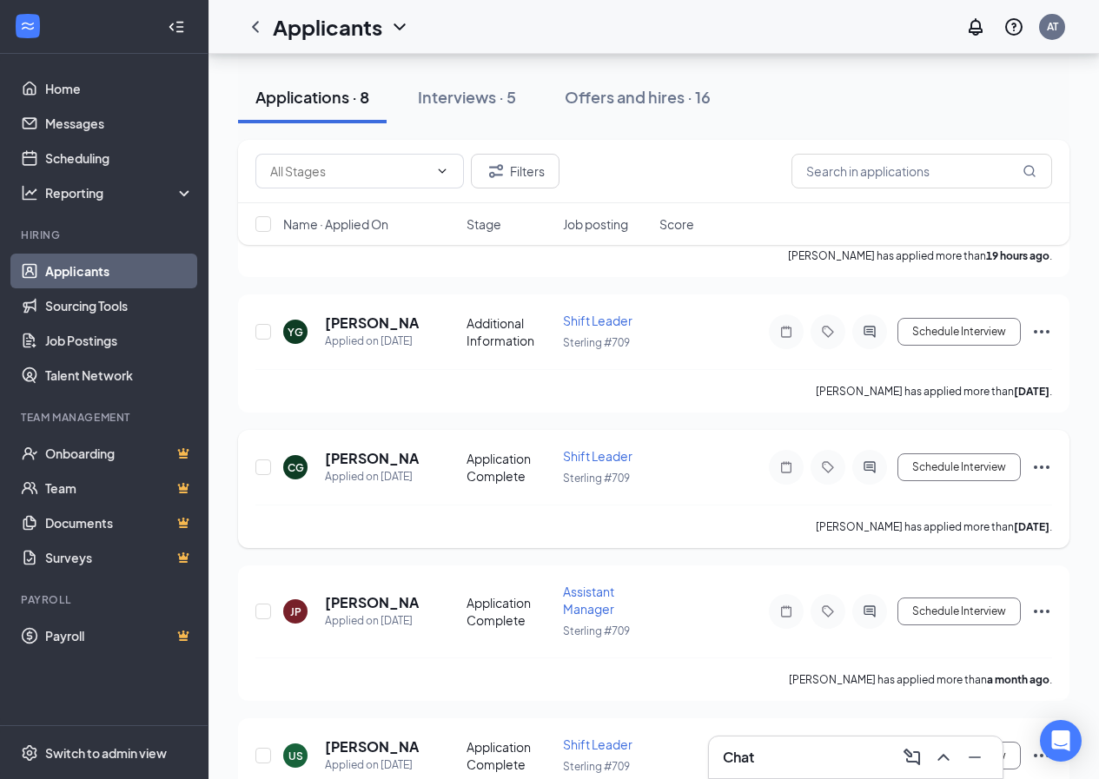
click at [865, 459] on div at bounding box center [869, 467] width 35 height 35
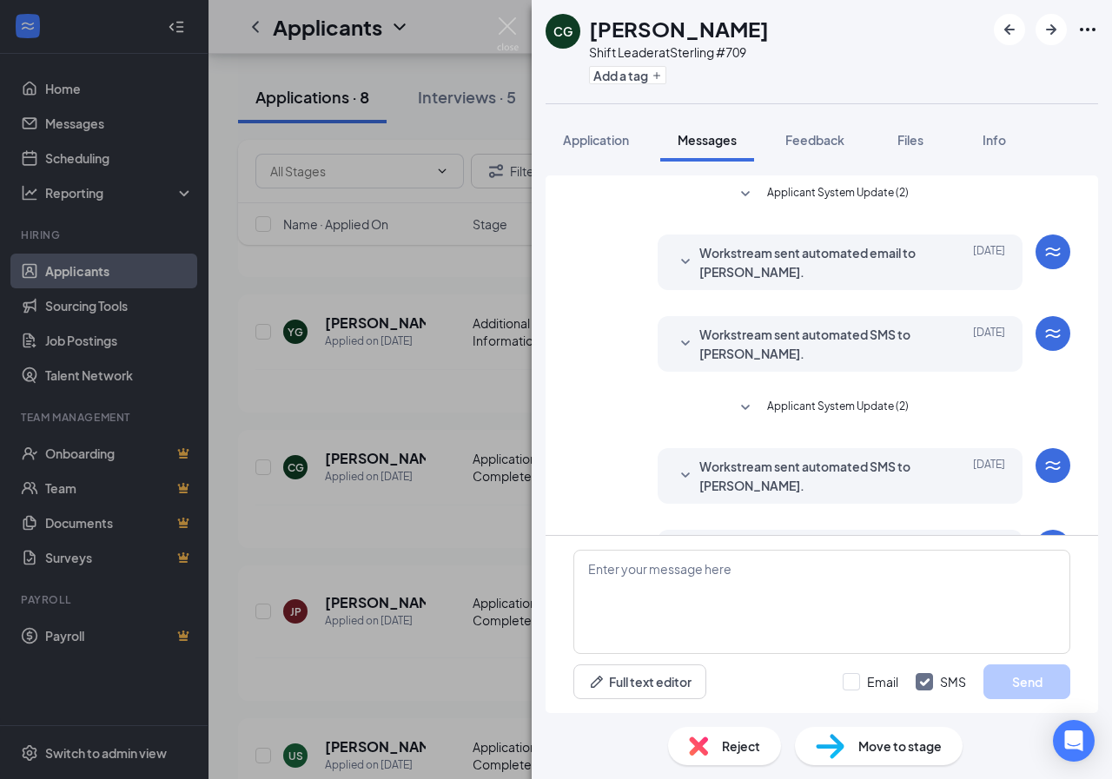
scroll to position [68, 0]
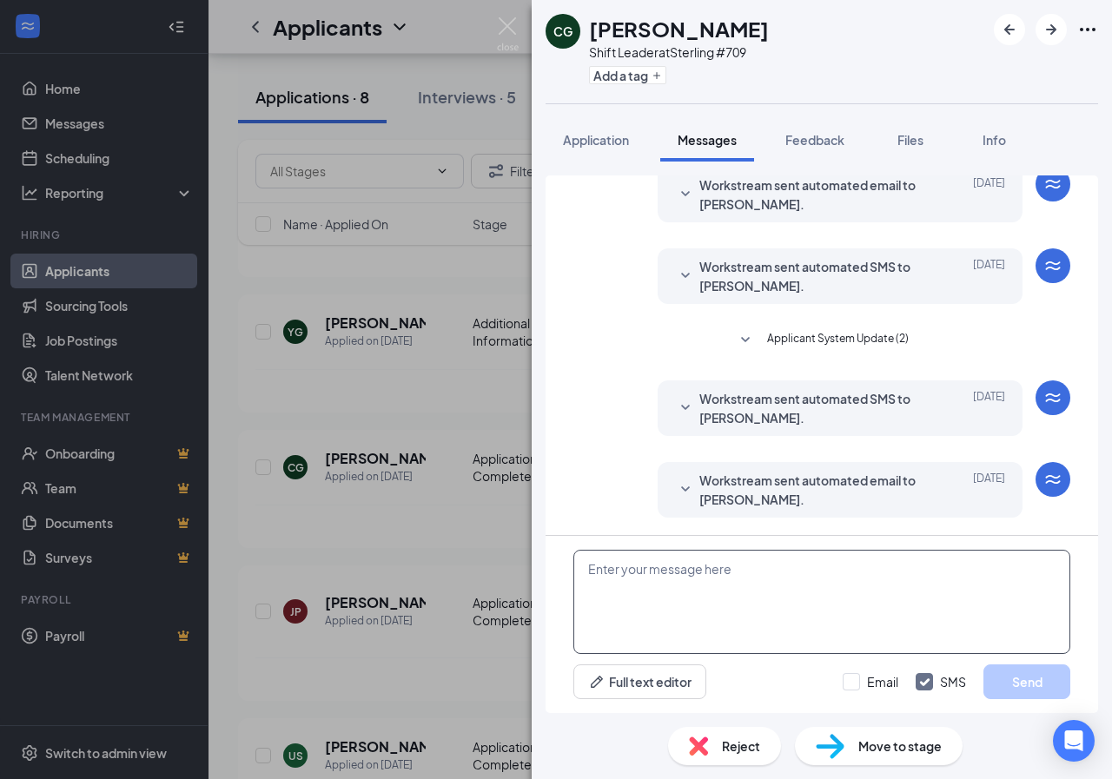
click at [719, 606] on textarea at bounding box center [821, 602] width 497 height 104
paste textarea "Hi Thank you for applying for the Shift Leader position at Wingstop [PERSON_NAM…"
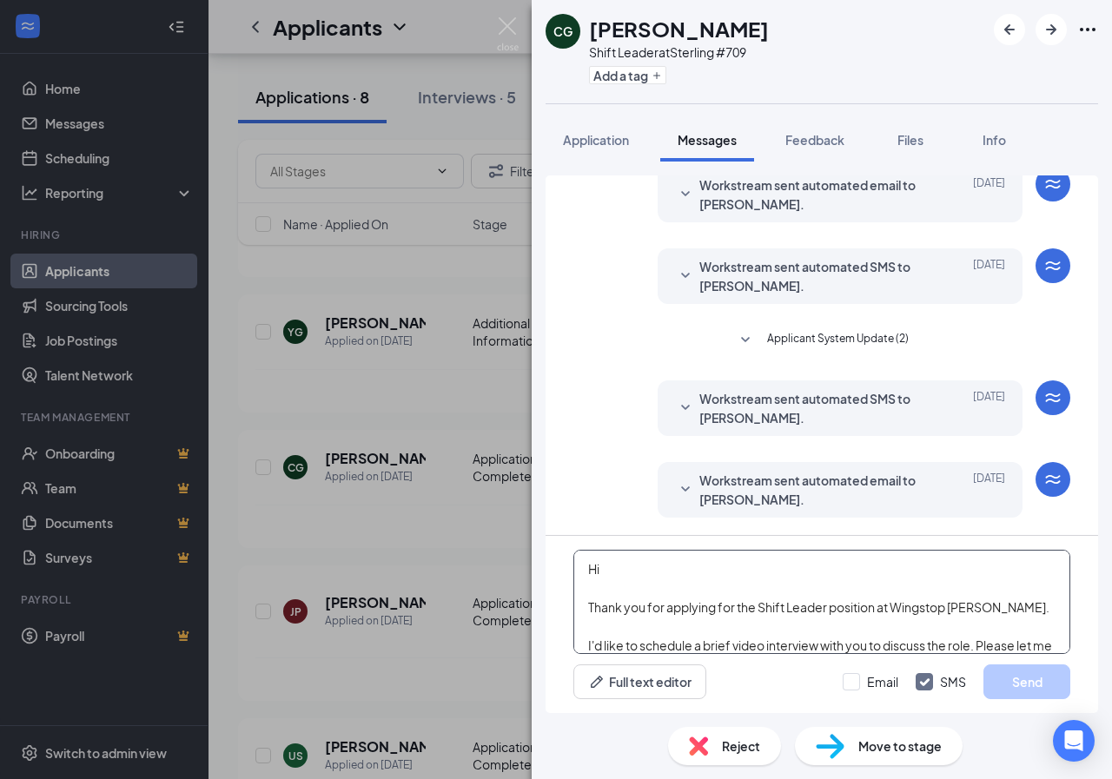
scroll to position [153, 0]
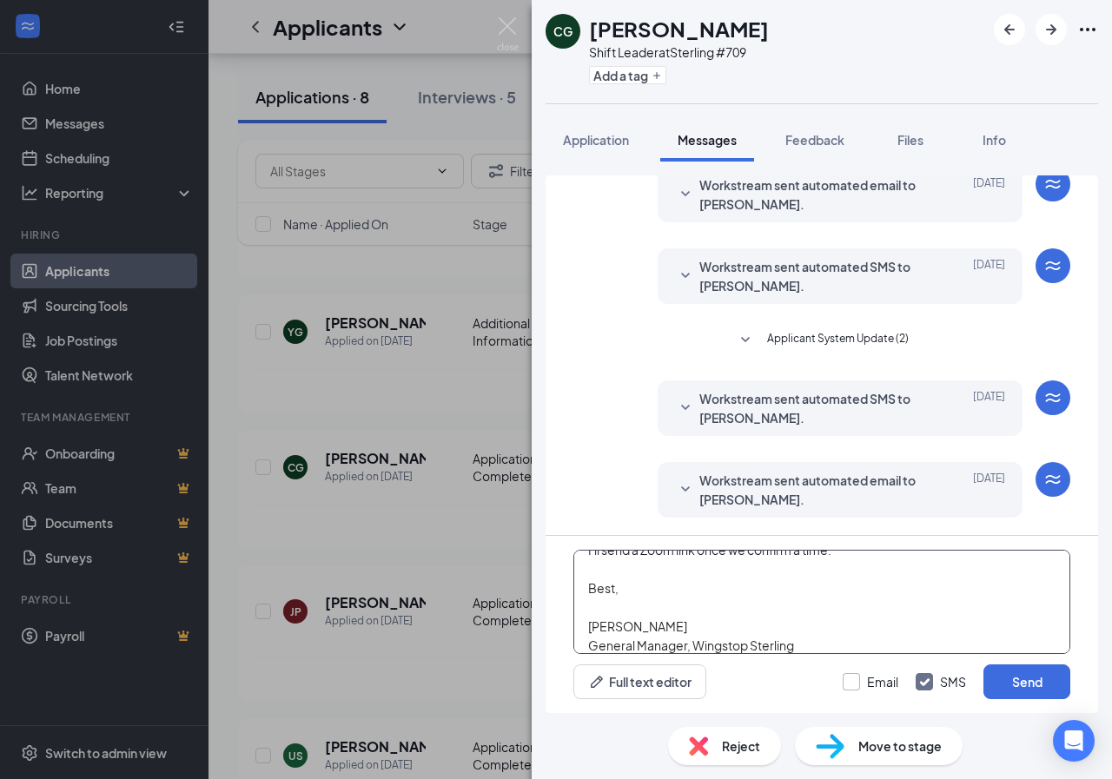
type textarea "Hi Thank you for applying for the Shift Leader position at Wingstop [PERSON_NAM…"
click at [861, 685] on input "Email" at bounding box center [871, 681] width 56 height 17
checkbox input "true"
click at [1023, 678] on button "Send" at bounding box center [1027, 682] width 87 height 35
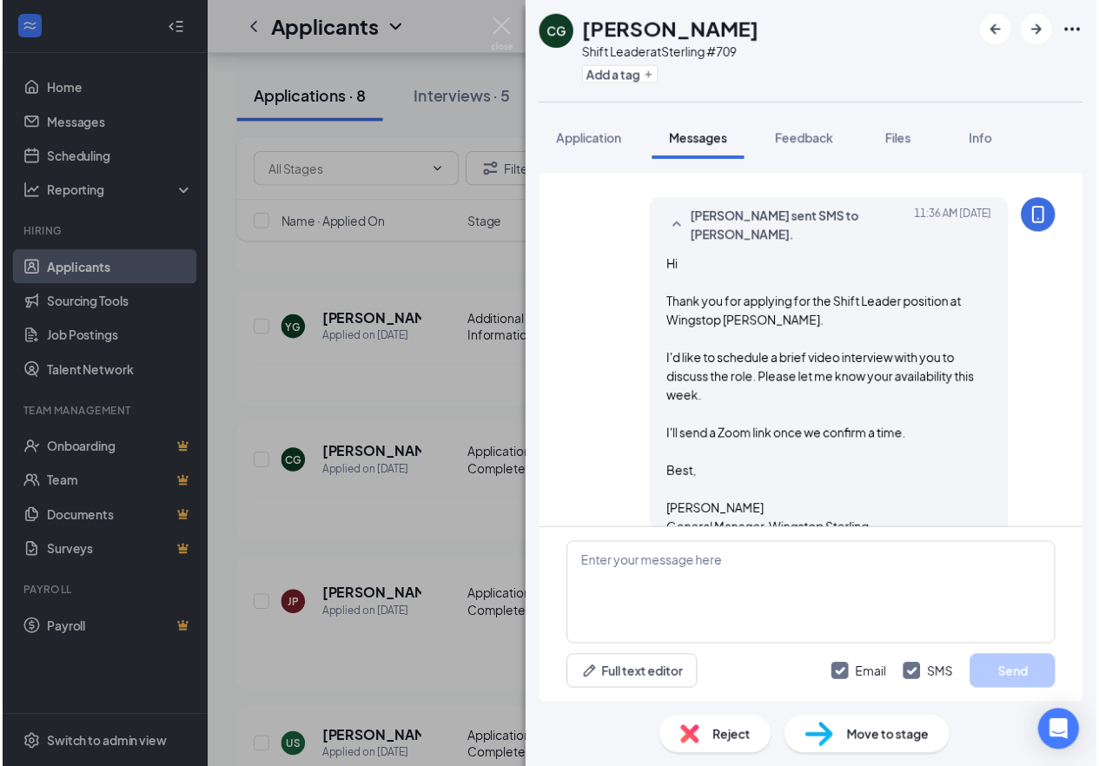
scroll to position [791, 0]
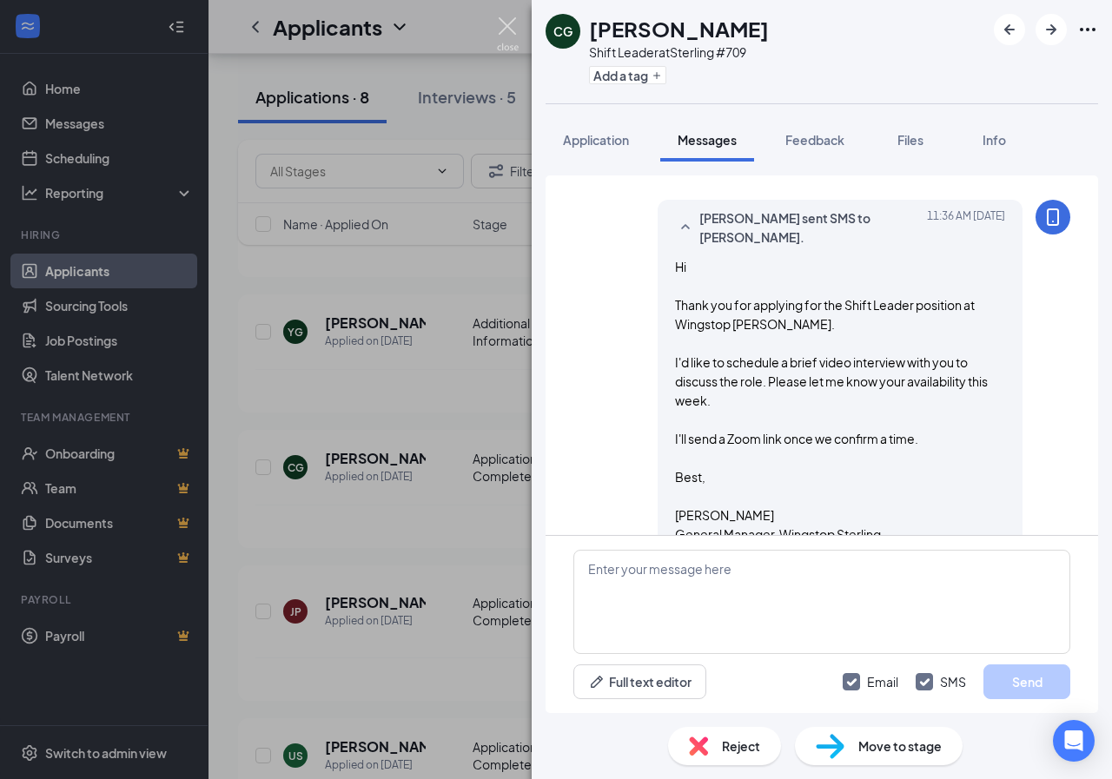
click at [501, 35] on img at bounding box center [508, 34] width 22 height 34
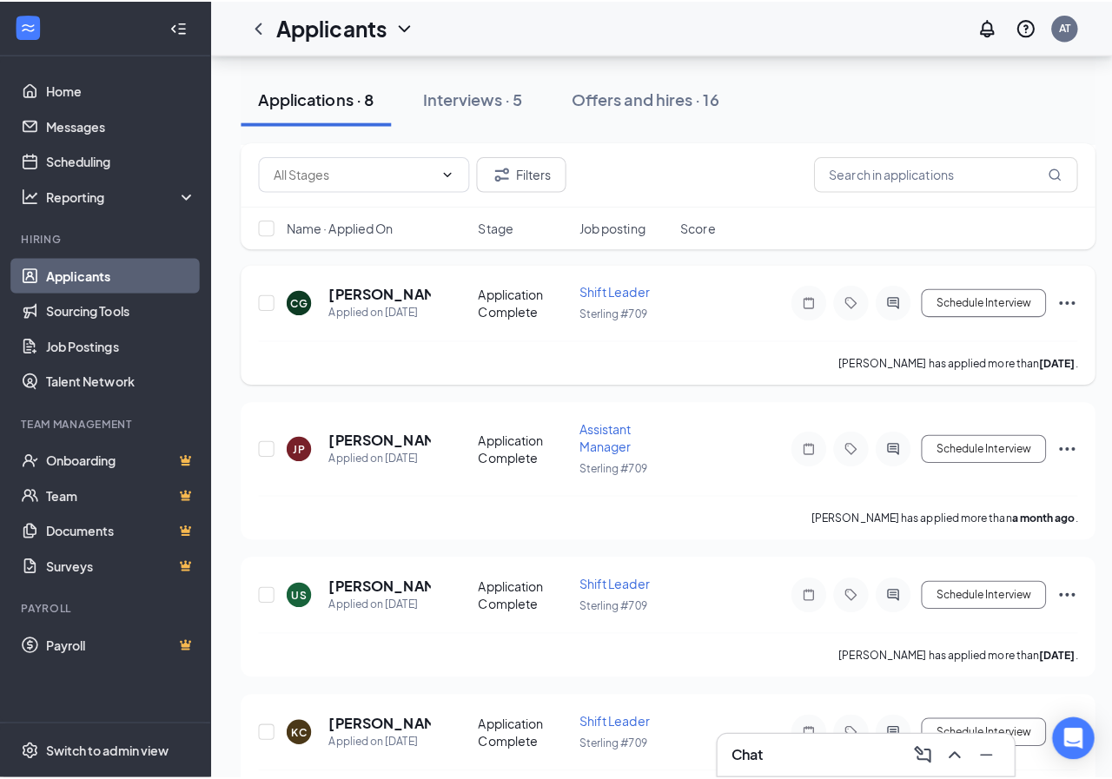
scroll to position [434, 0]
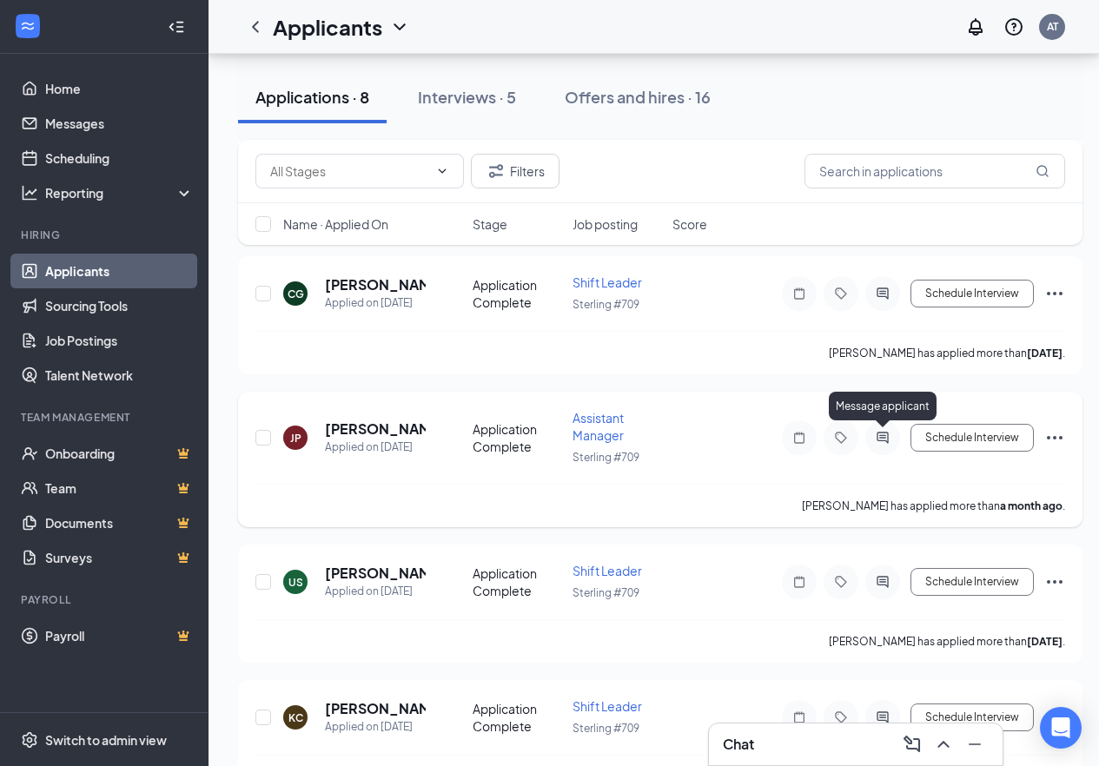
click at [890, 436] on icon "ActiveChat" at bounding box center [882, 438] width 21 height 14
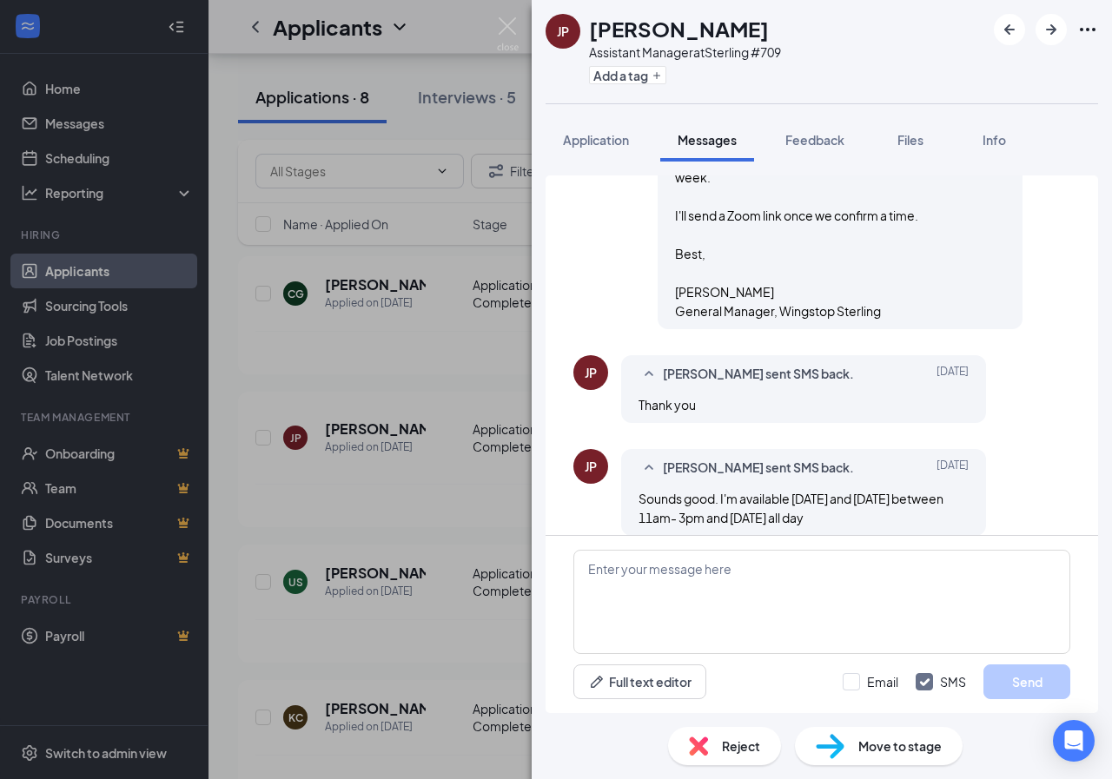
scroll to position [723, 0]
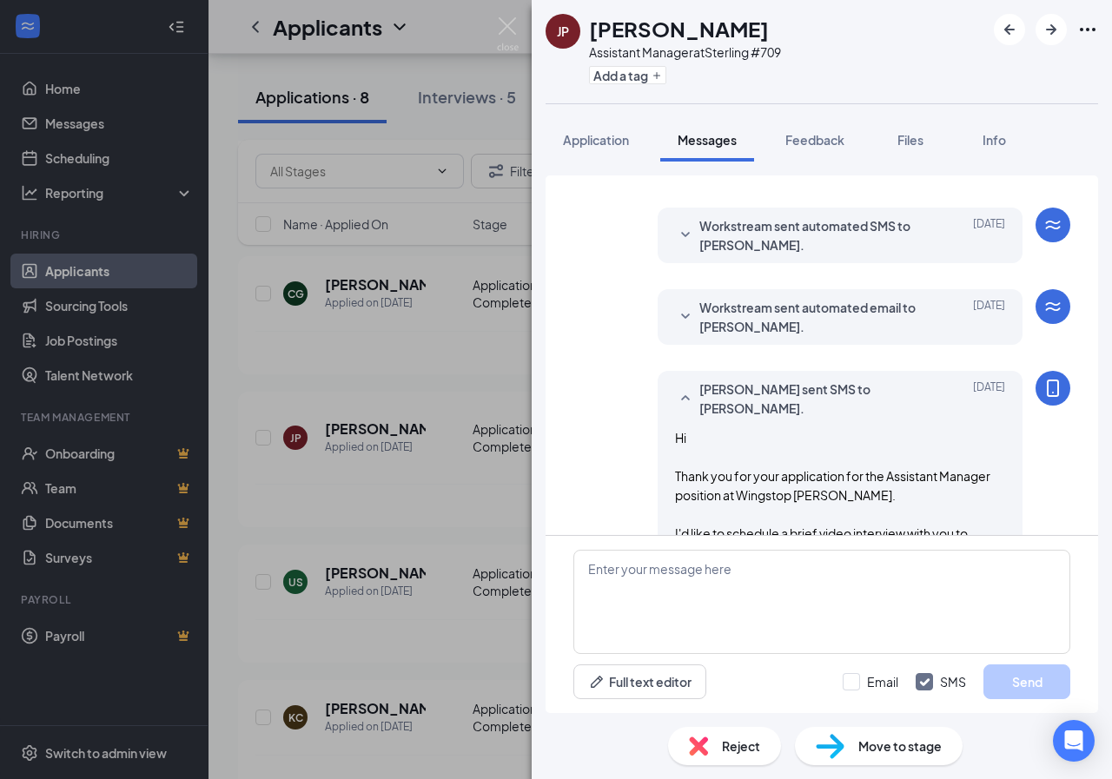
scroll to position [723, 0]
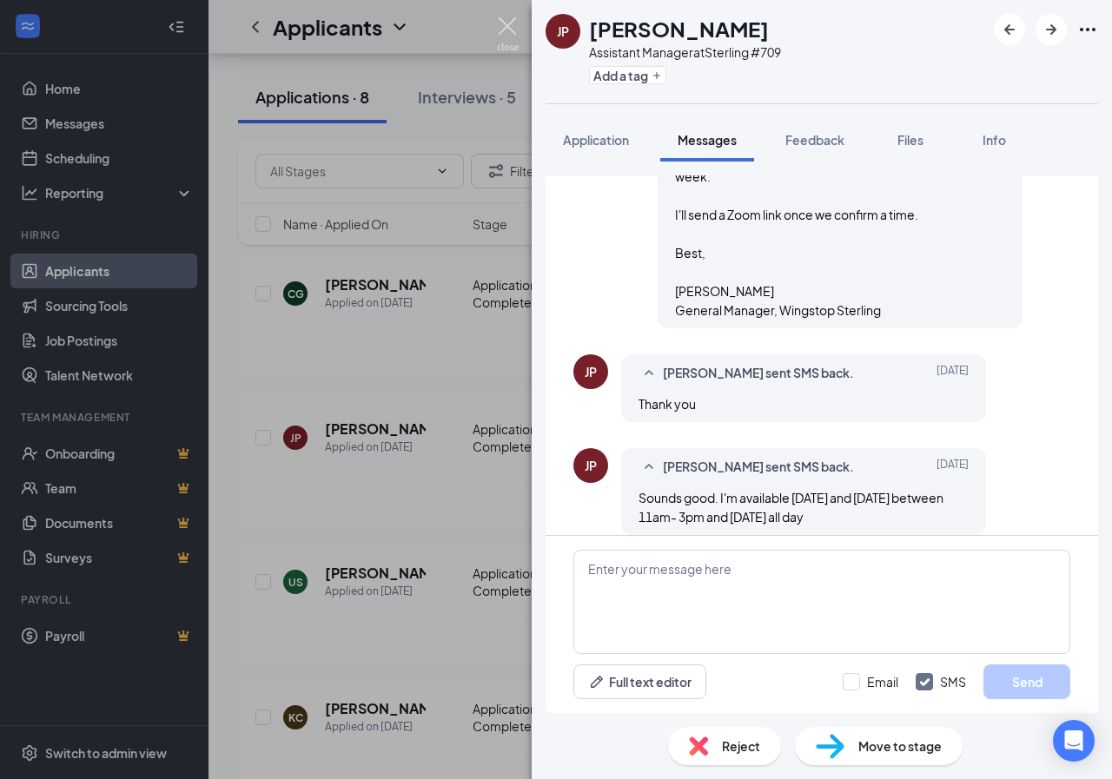
click at [503, 19] on img at bounding box center [508, 34] width 22 height 34
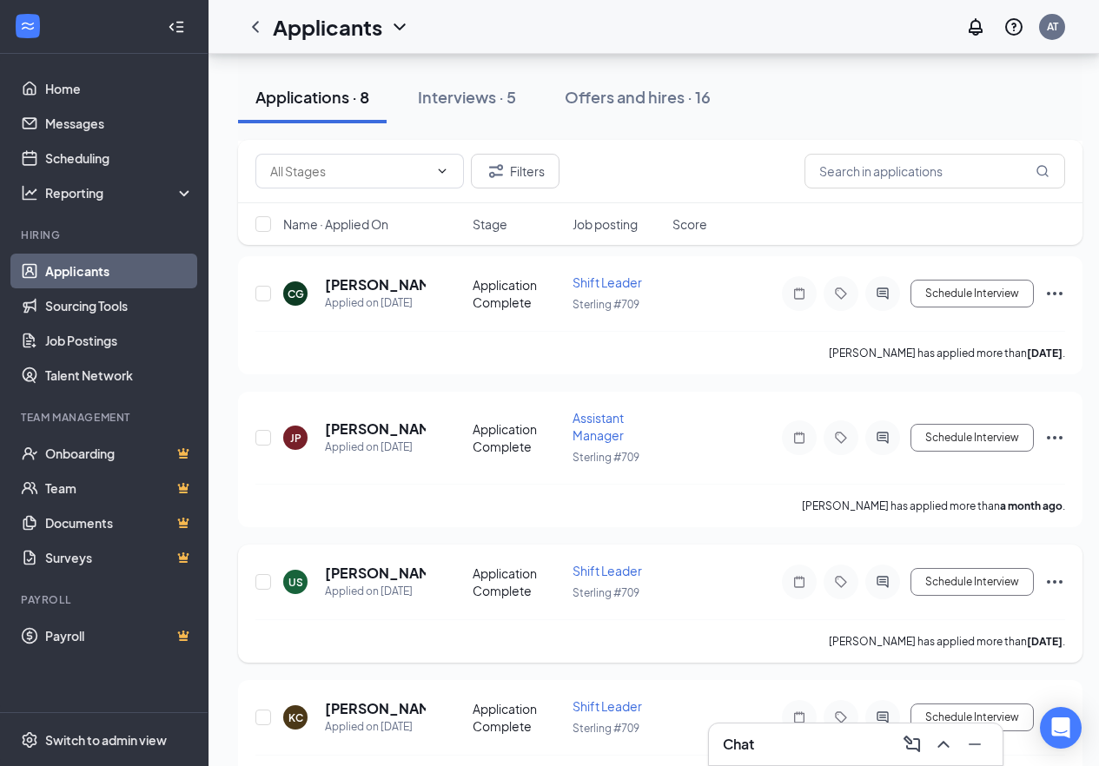
click at [883, 581] on icon "ActiveChat" at bounding box center [882, 582] width 21 height 14
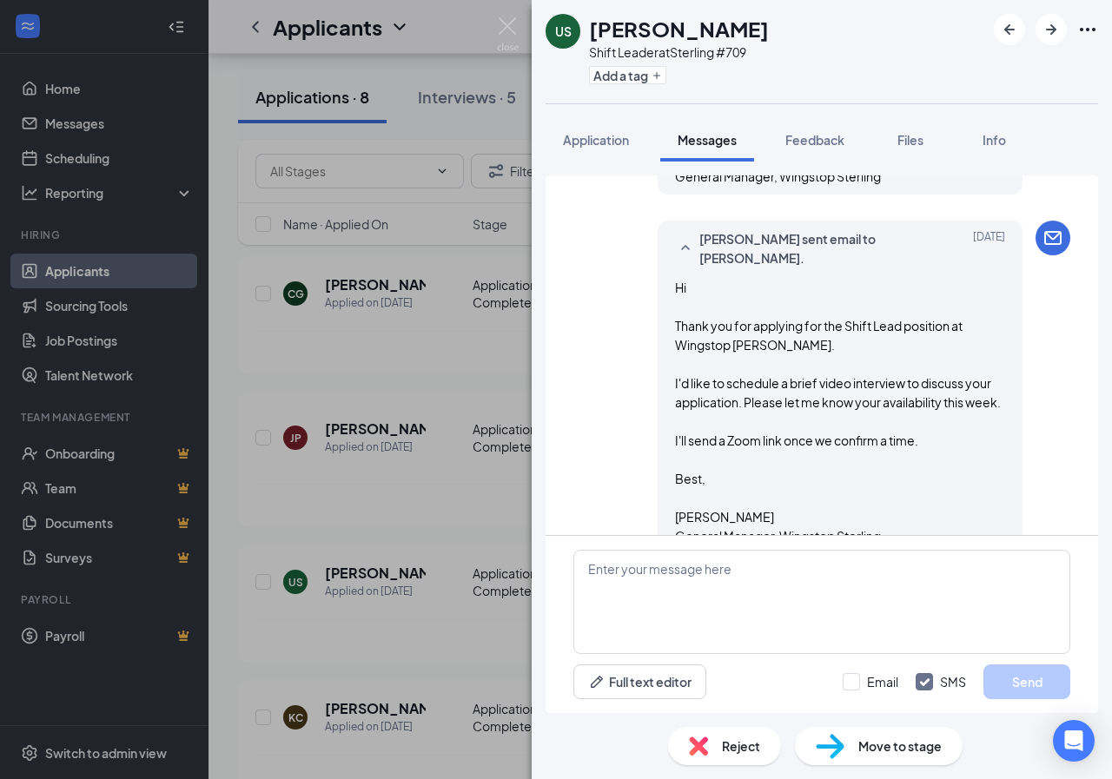
scroll to position [1030, 0]
click at [735, 744] on span "Reject" at bounding box center [741, 746] width 38 height 19
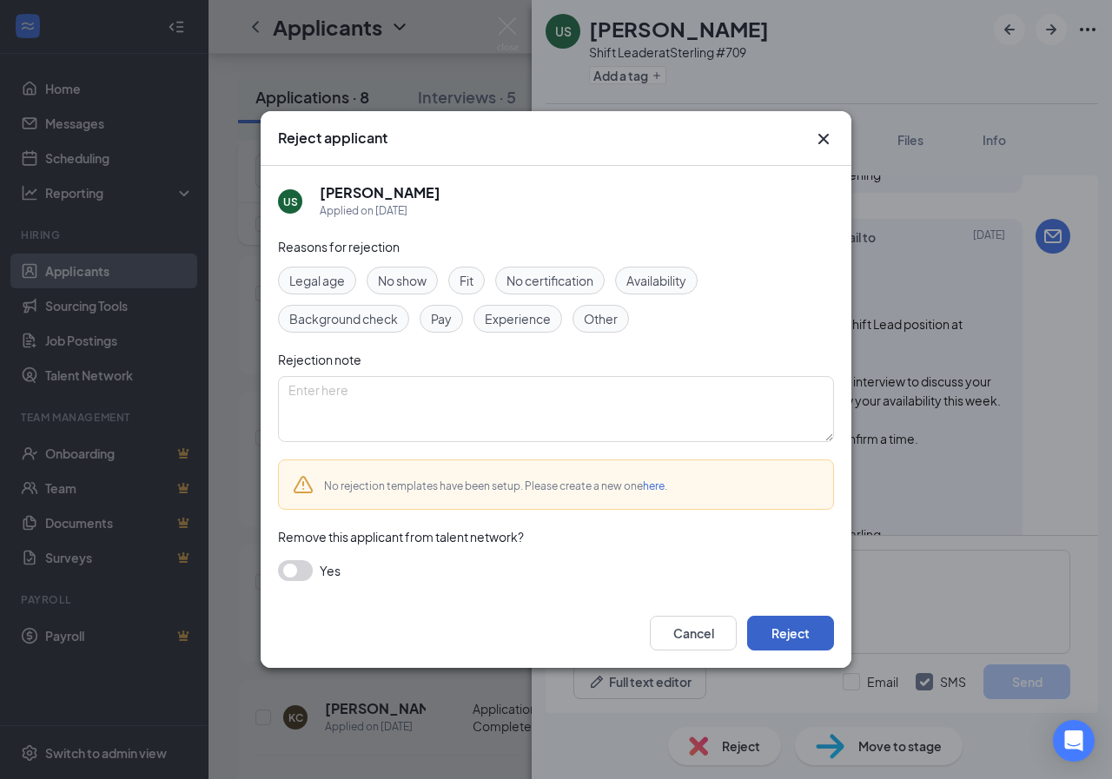
click at [796, 626] on button "Reject" at bounding box center [790, 633] width 87 height 35
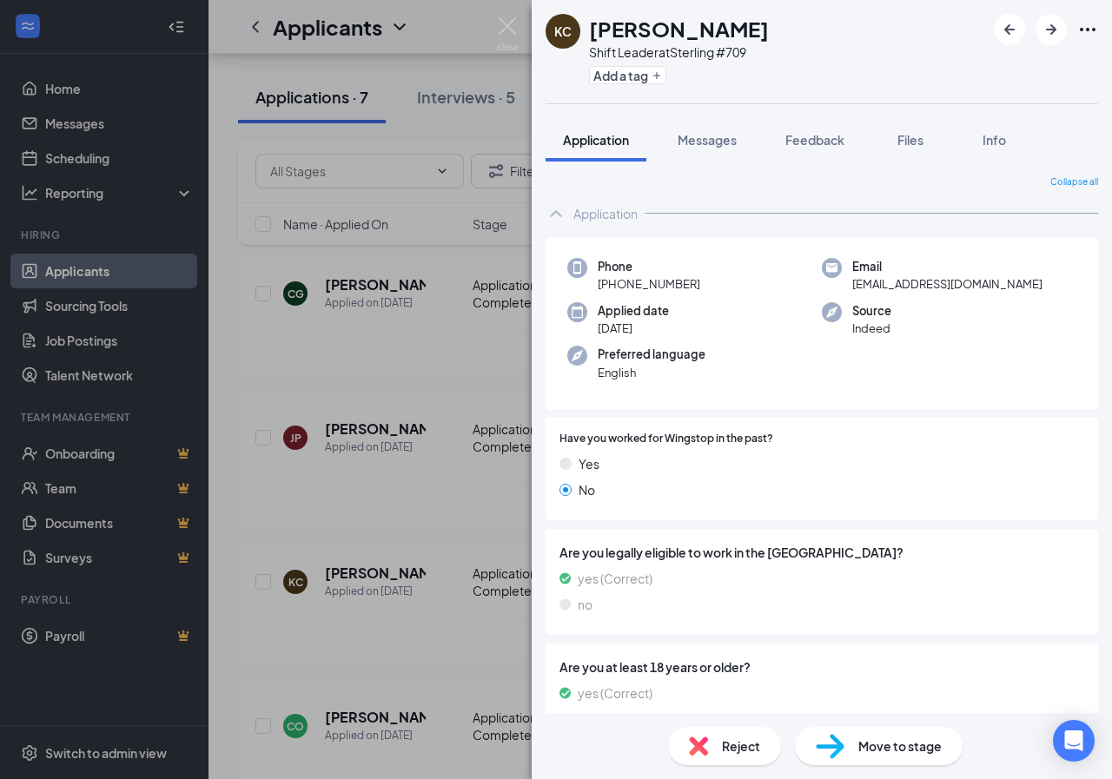
click at [714, 744] on div "Reject" at bounding box center [724, 746] width 113 height 38
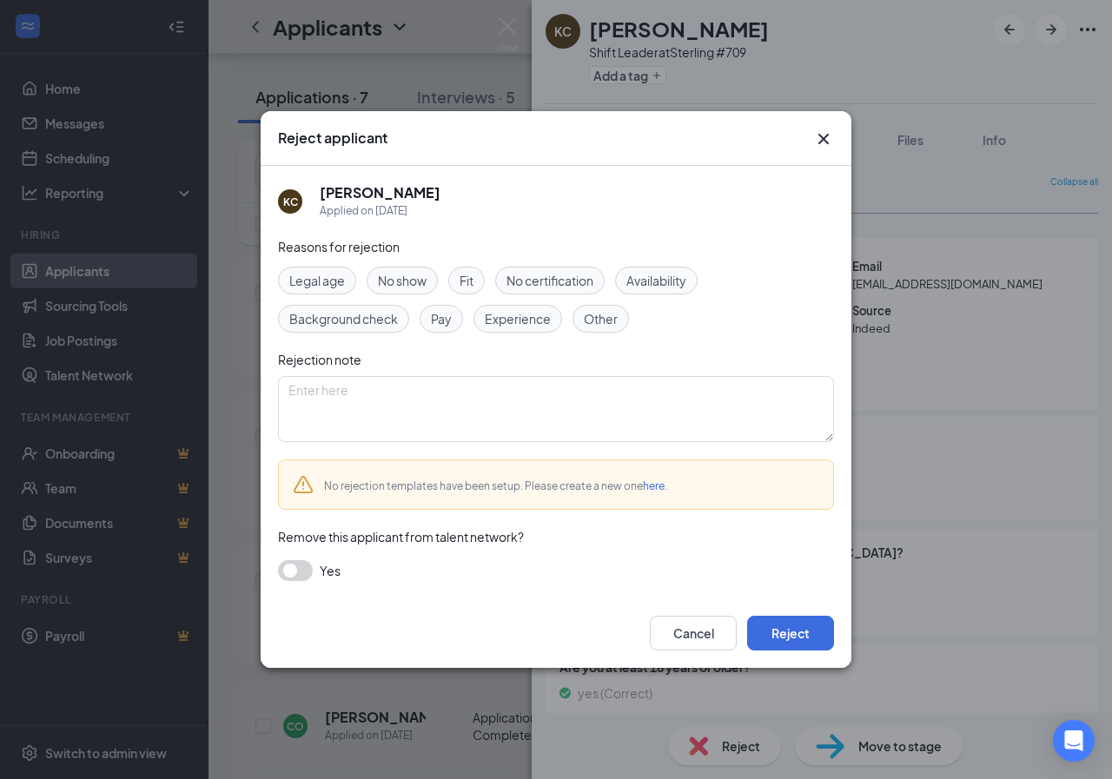
drag, startPoint x: 811, startPoint y: 134, endPoint x: 825, endPoint y: 135, distance: 13.9
click at [814, 134] on div "Reject applicant [PERSON_NAME] [PERSON_NAME] Applied on [DATE] Reasons for reje…" at bounding box center [556, 389] width 591 height 557
click at [825, 135] on icon "Cross" at bounding box center [823, 139] width 21 height 21
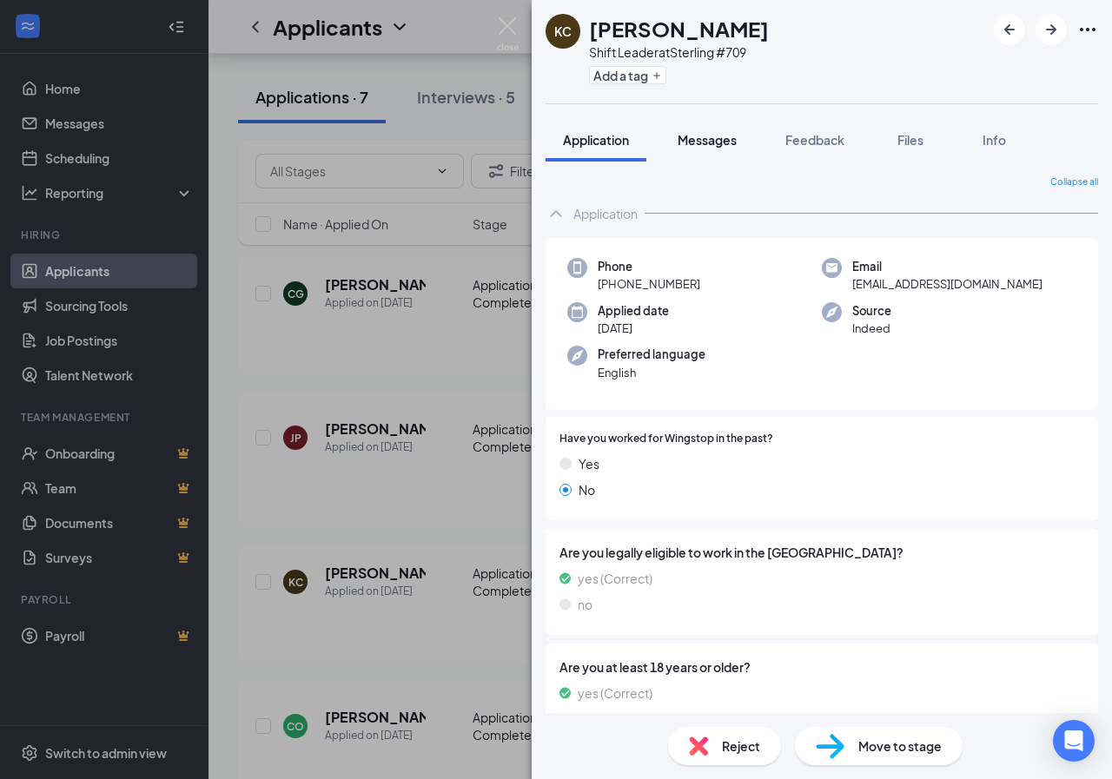
click at [717, 148] on div "Messages" at bounding box center [707, 139] width 59 height 17
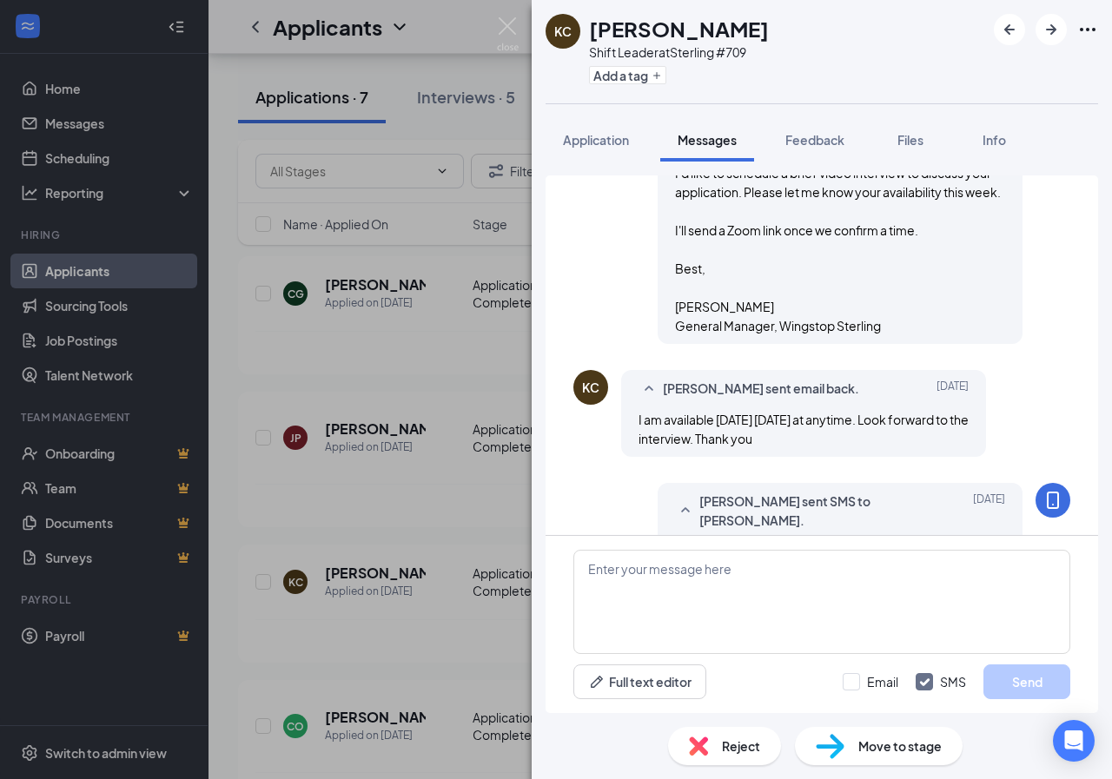
scroll to position [952, 0]
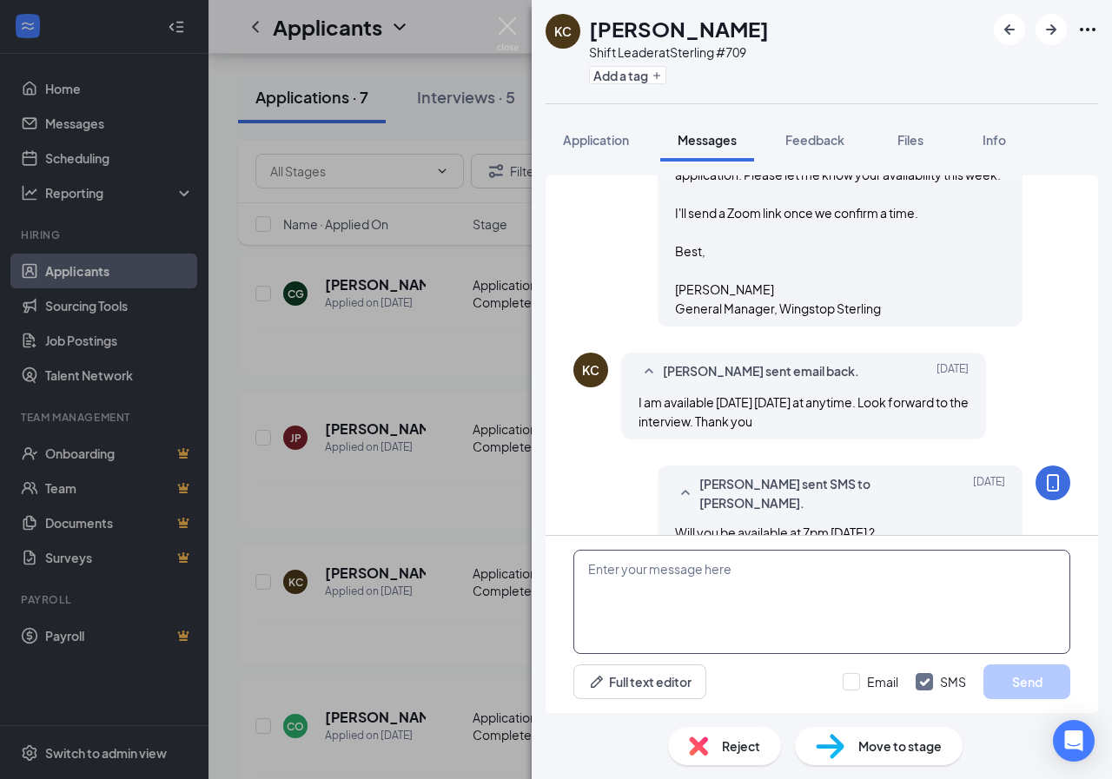
click at [673, 567] on textarea at bounding box center [821, 602] width 497 height 104
paste textarea "Hi Thank you for applying for the Shift Leader position at Wingstop [PERSON_NAM…"
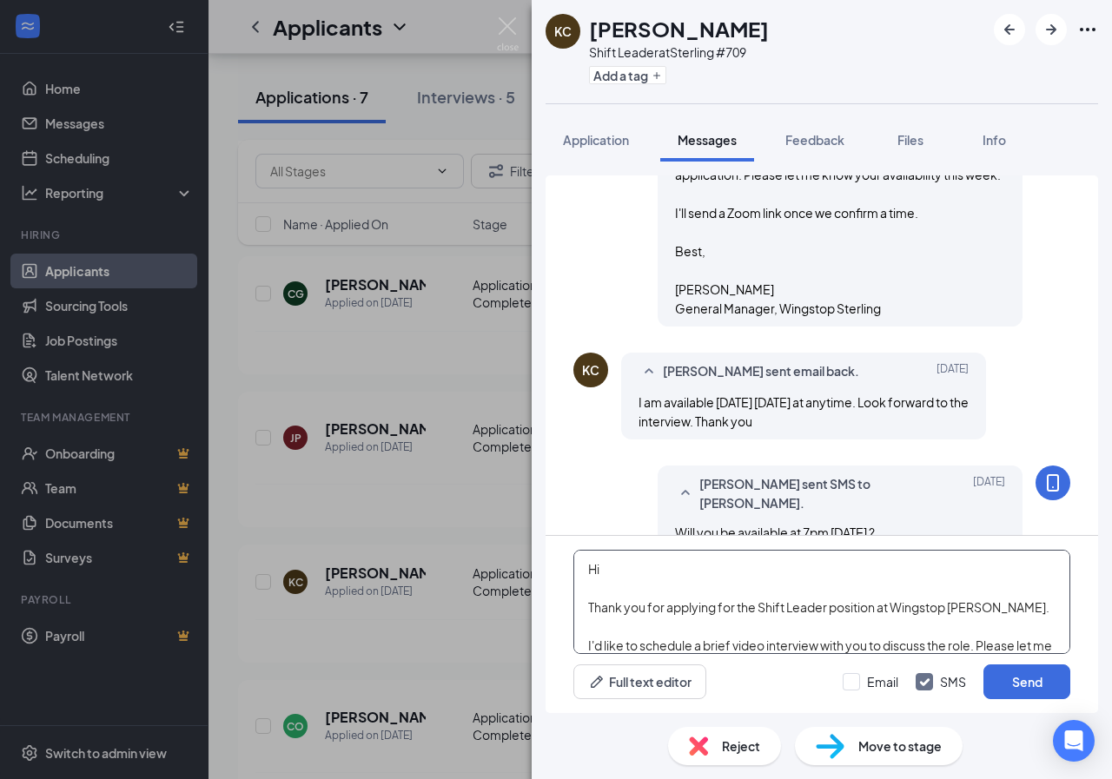
scroll to position [153, 0]
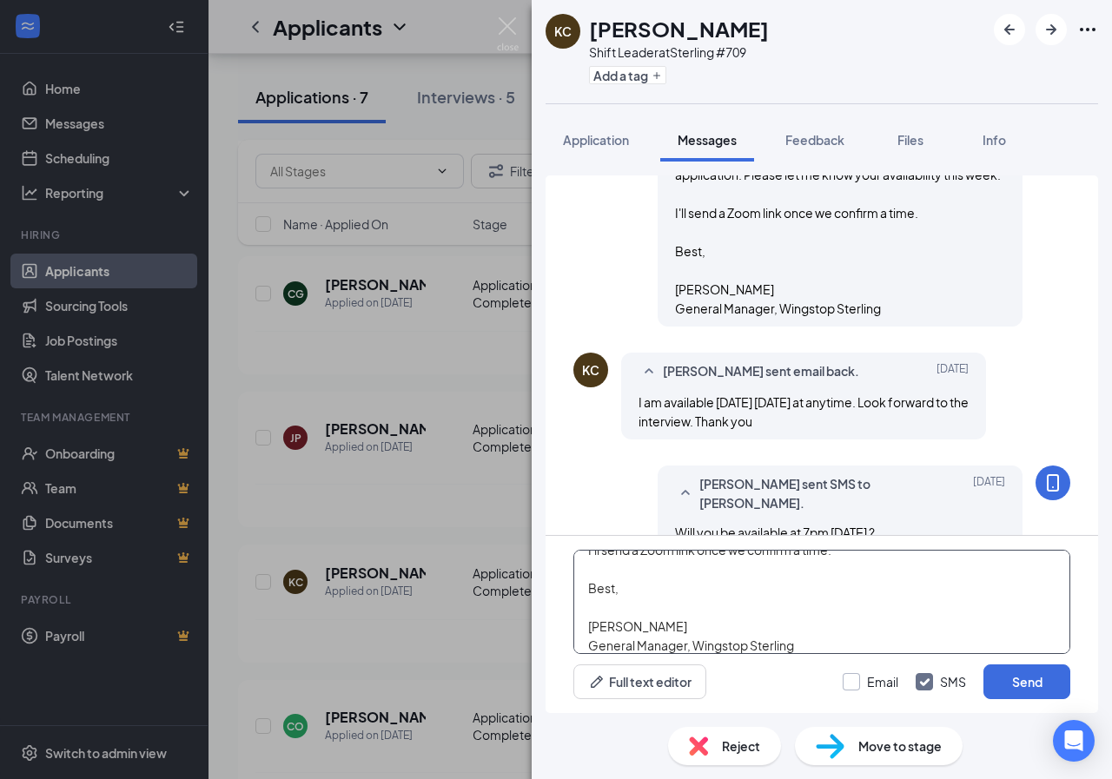
type textarea "Hi Thank you for applying for the Shift Leader position at Wingstop [PERSON_NAM…"
click at [872, 686] on input "Email" at bounding box center [871, 681] width 56 height 17
checkbox input "true"
click at [1036, 685] on button "Send" at bounding box center [1027, 682] width 87 height 35
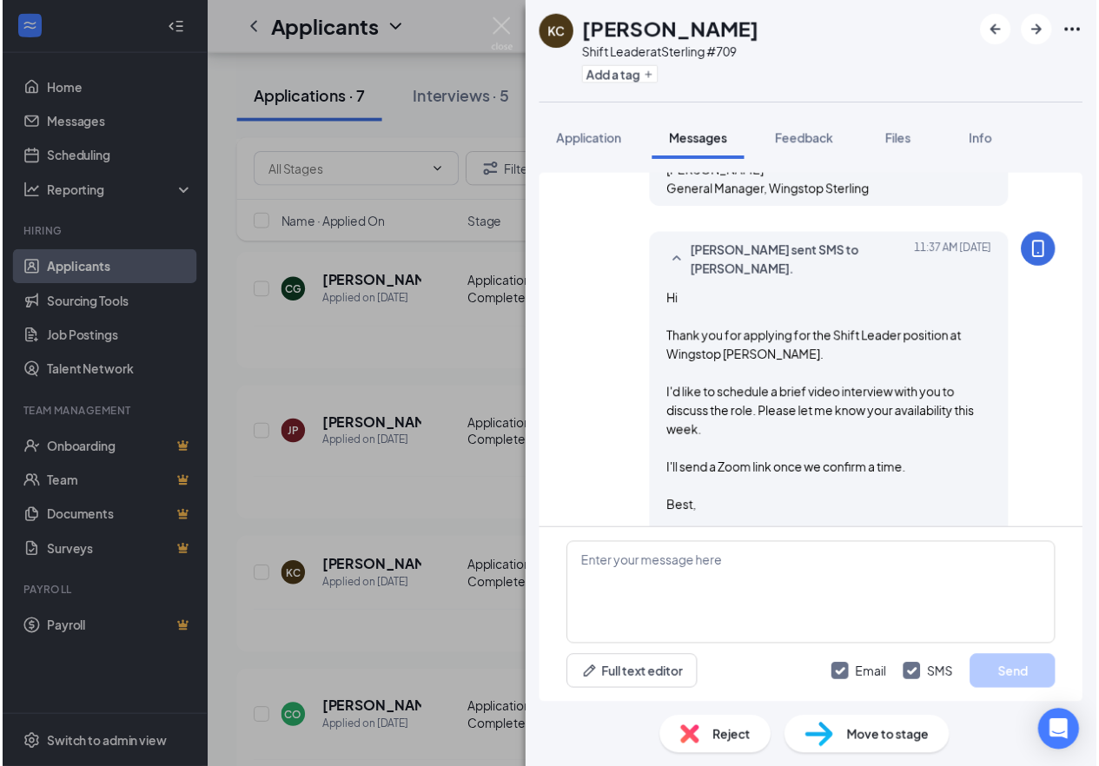
scroll to position [1675, 0]
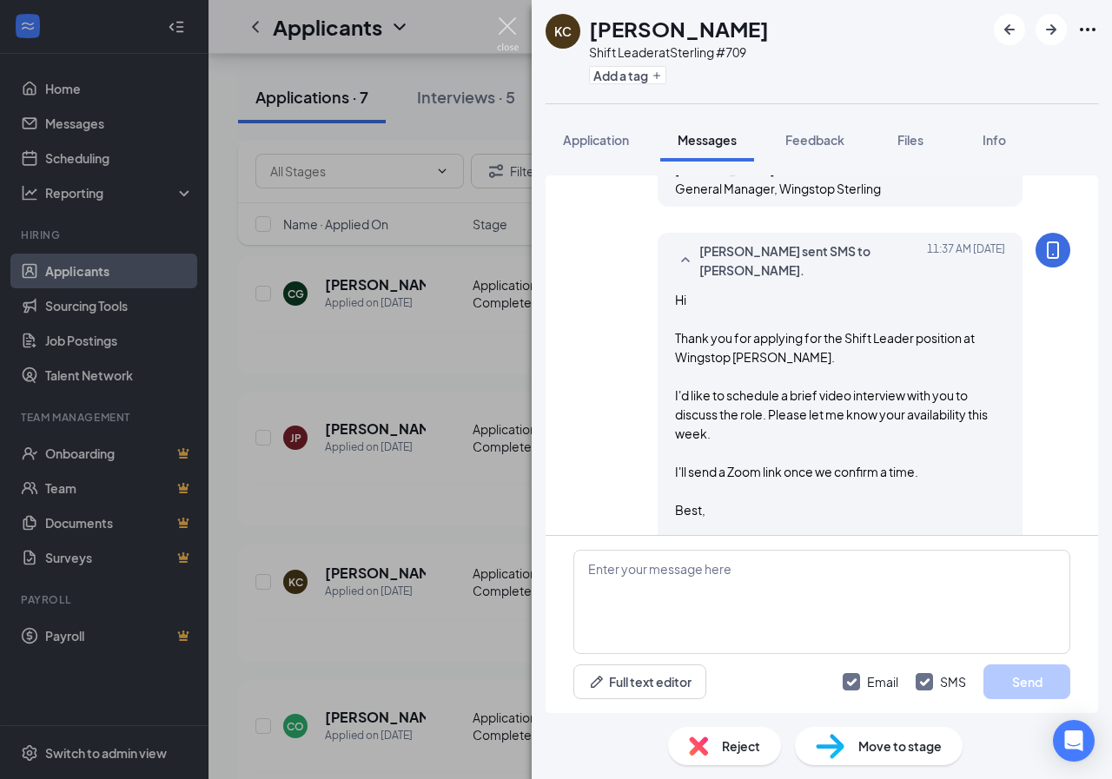
click at [508, 31] on img at bounding box center [508, 34] width 22 height 34
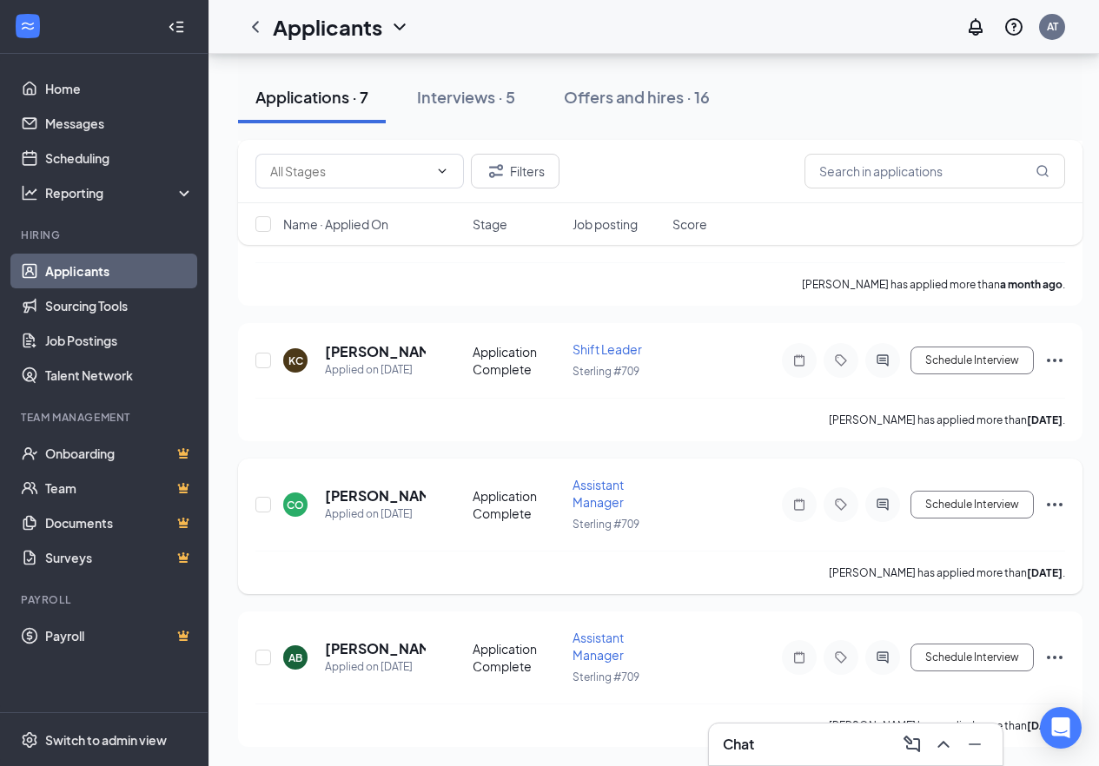
scroll to position [658, 0]
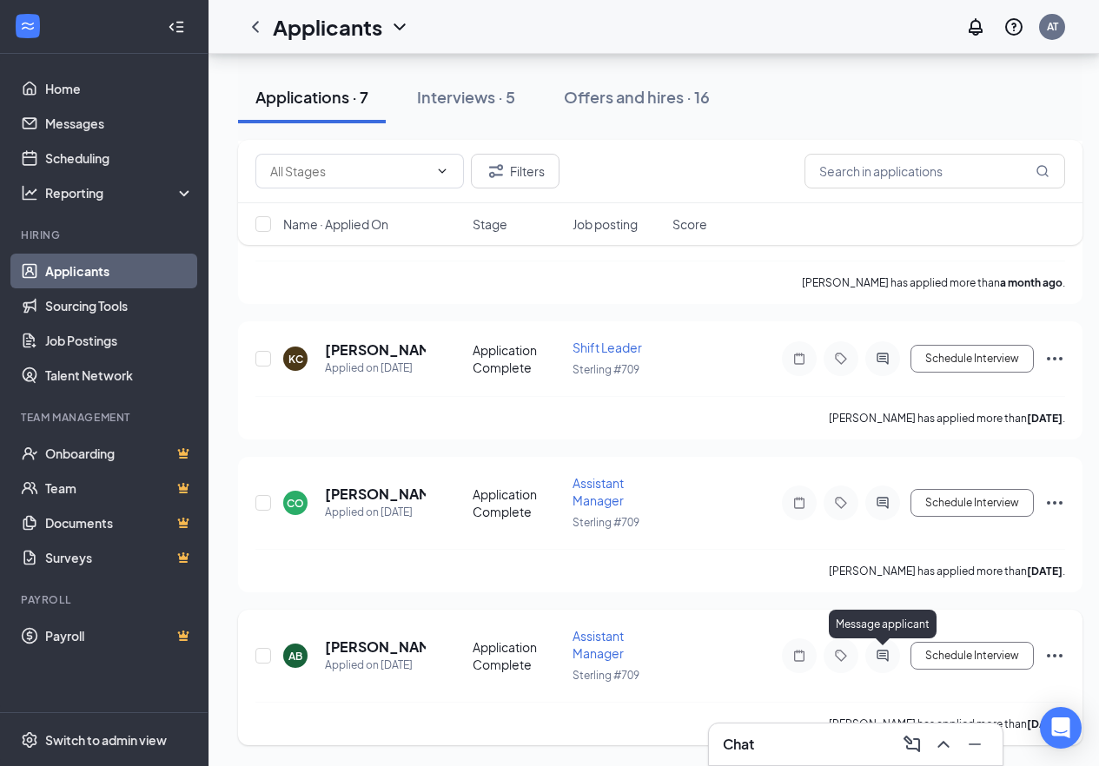
click at [885, 652] on icon "ActiveChat" at bounding box center [882, 656] width 21 height 14
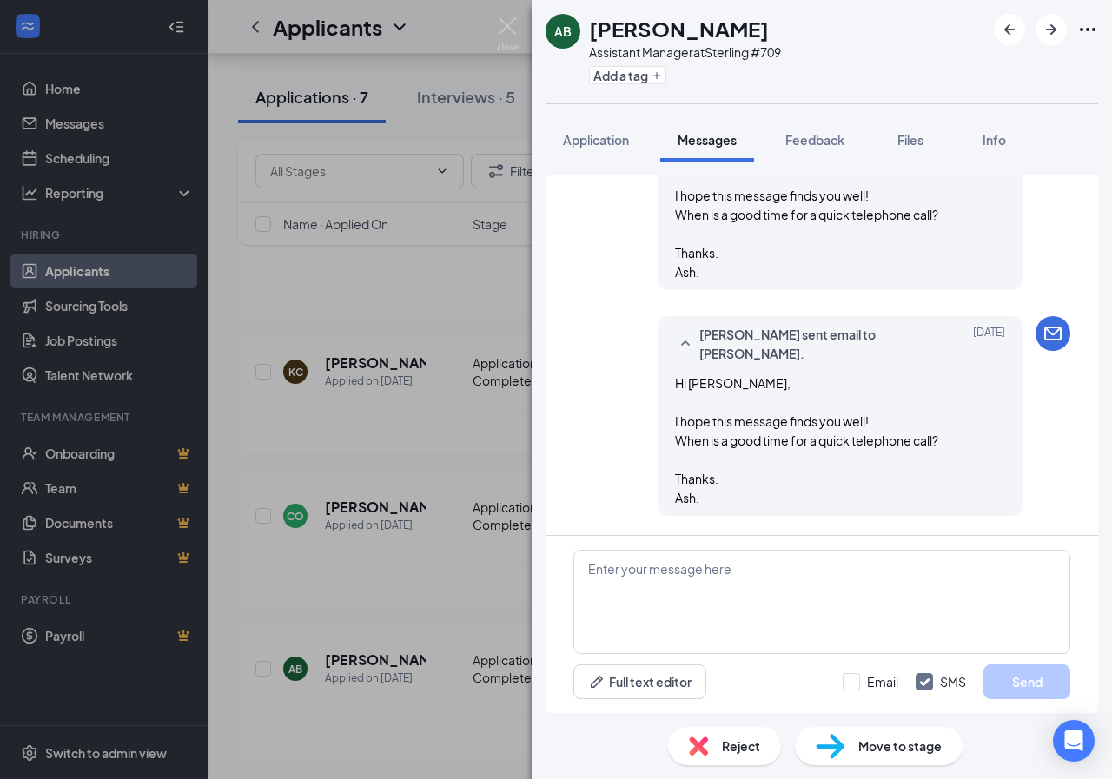
scroll to position [1399, 0]
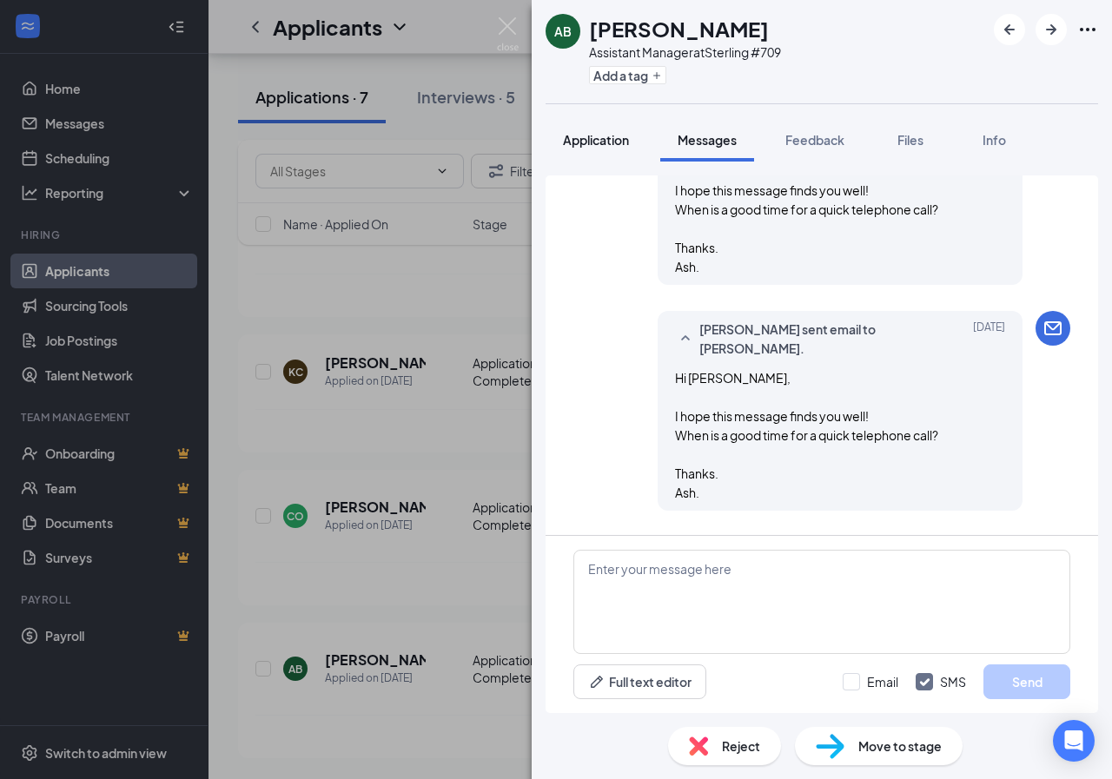
click at [616, 137] on span "Application" at bounding box center [596, 140] width 66 height 16
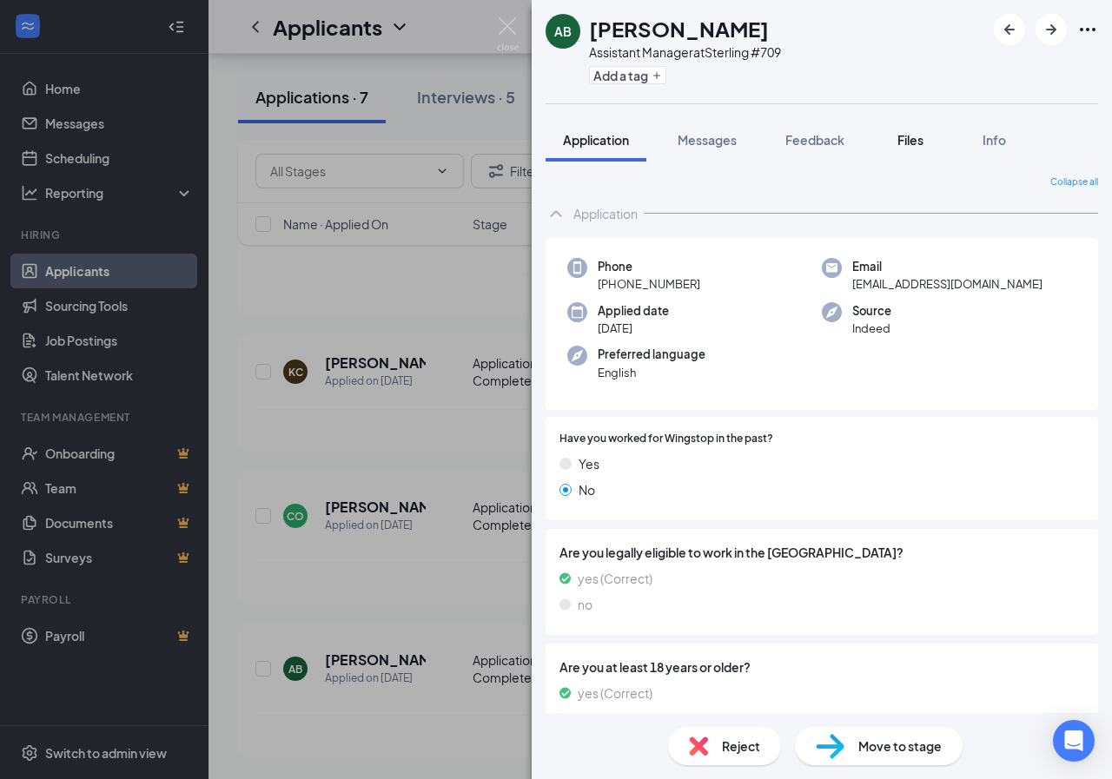
click at [920, 136] on span "Files" at bounding box center [911, 140] width 26 height 16
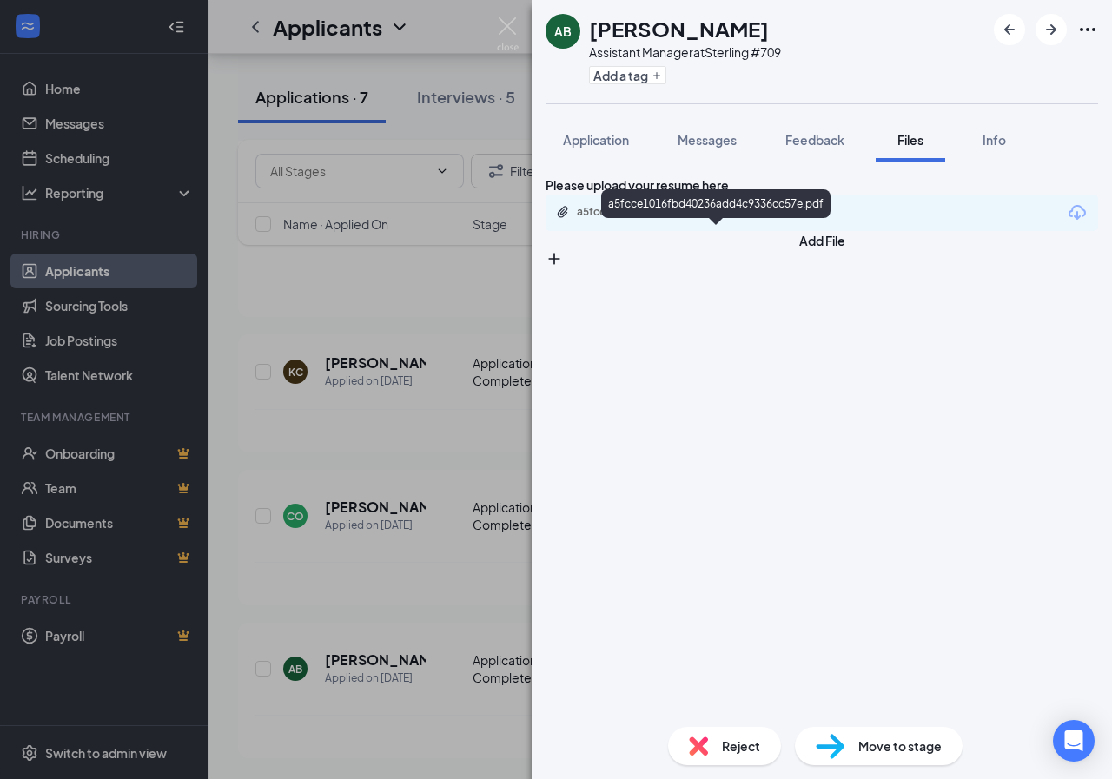
click at [698, 219] on div "a5fcce1016fbd40236add4c9336cc57e.pdf" at bounding box center [698, 212] width 243 height 14
drag, startPoint x: 586, startPoint y: 157, endPoint x: 598, endPoint y: 134, distance: 26.4
click at [586, 157] on button "Application" at bounding box center [596, 139] width 101 height 43
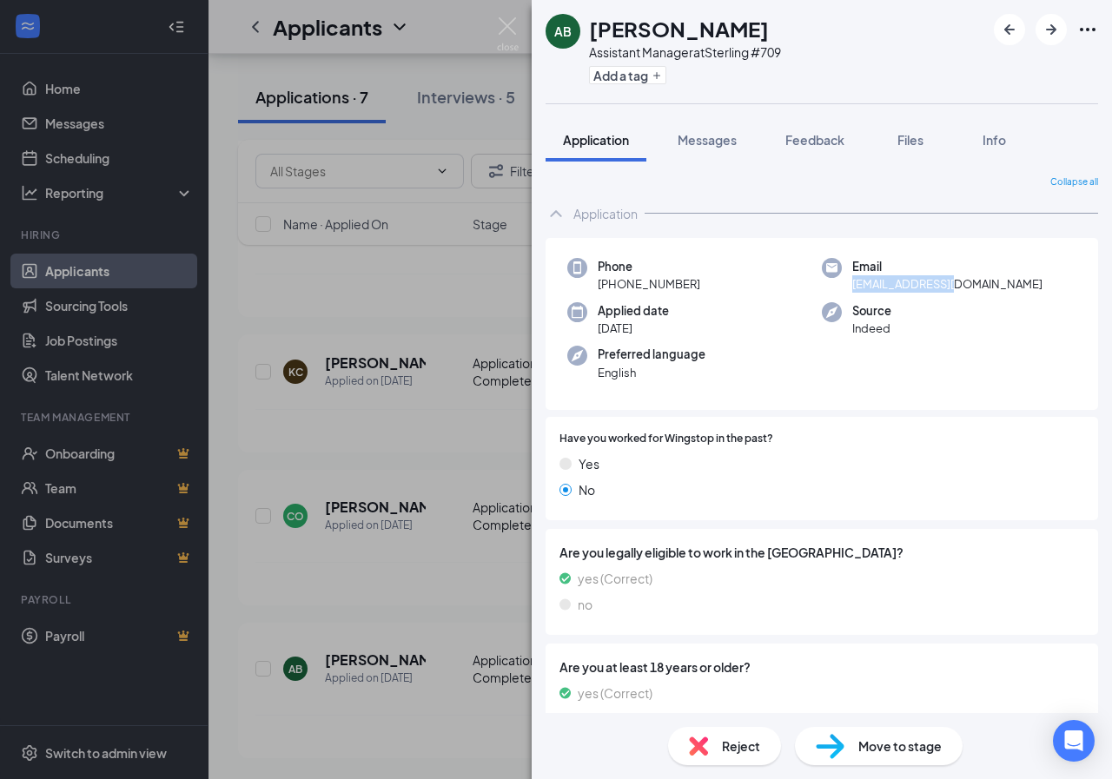
drag, startPoint x: 845, startPoint y: 284, endPoint x: 964, endPoint y: 294, distance: 118.5
click at [964, 294] on div "Phone [PHONE_NUMBER] Email [EMAIL_ADDRESS][DOMAIN_NAME] Applied date [DATE] Sou…" at bounding box center [822, 324] width 553 height 173
copy span "[EMAIL_ADDRESS][DOMAIN_NAME]"
drag, startPoint x: 591, startPoint y: 51, endPoint x: 792, endPoint y: 53, distance: 200.7
click at [792, 53] on div "AB [PERSON_NAME] Assistant Manager at Sterling #709 Add a tag" at bounding box center [822, 51] width 580 height 103
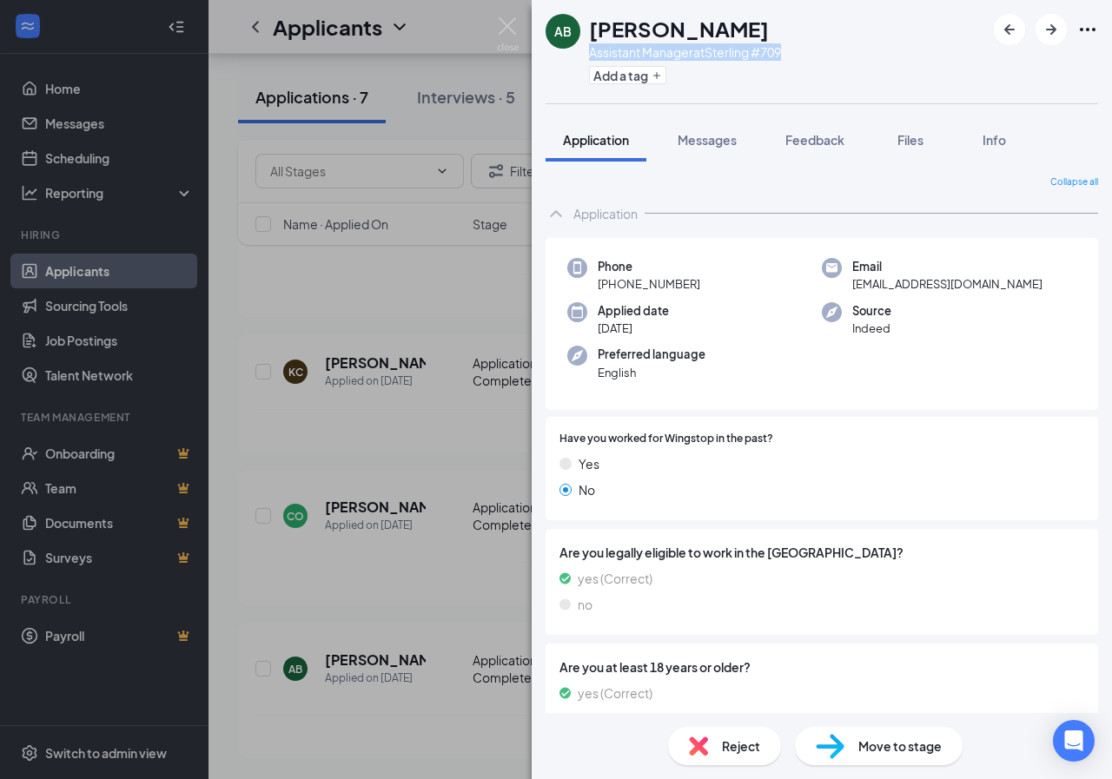
copy div "Assistant Manager at Sterling #709"
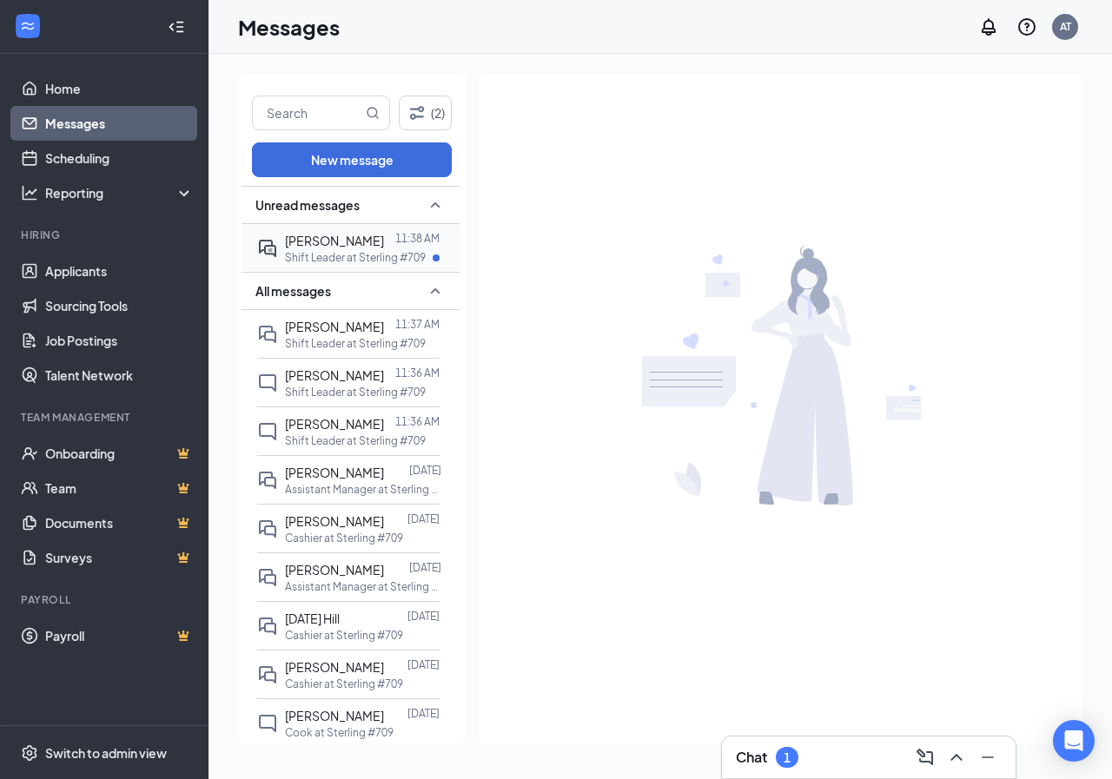
click at [348, 242] on span "[PERSON_NAME]" at bounding box center [334, 241] width 99 height 16
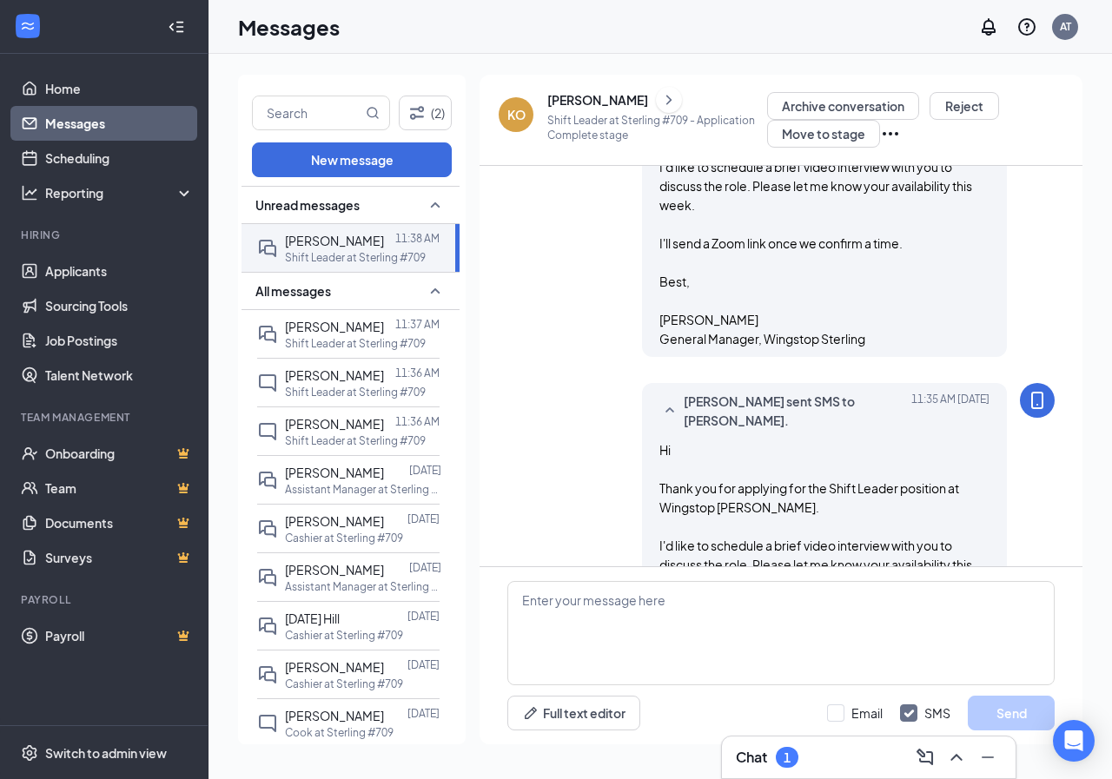
scroll to position [955, 0]
